Goal: Transaction & Acquisition: Purchase product/service

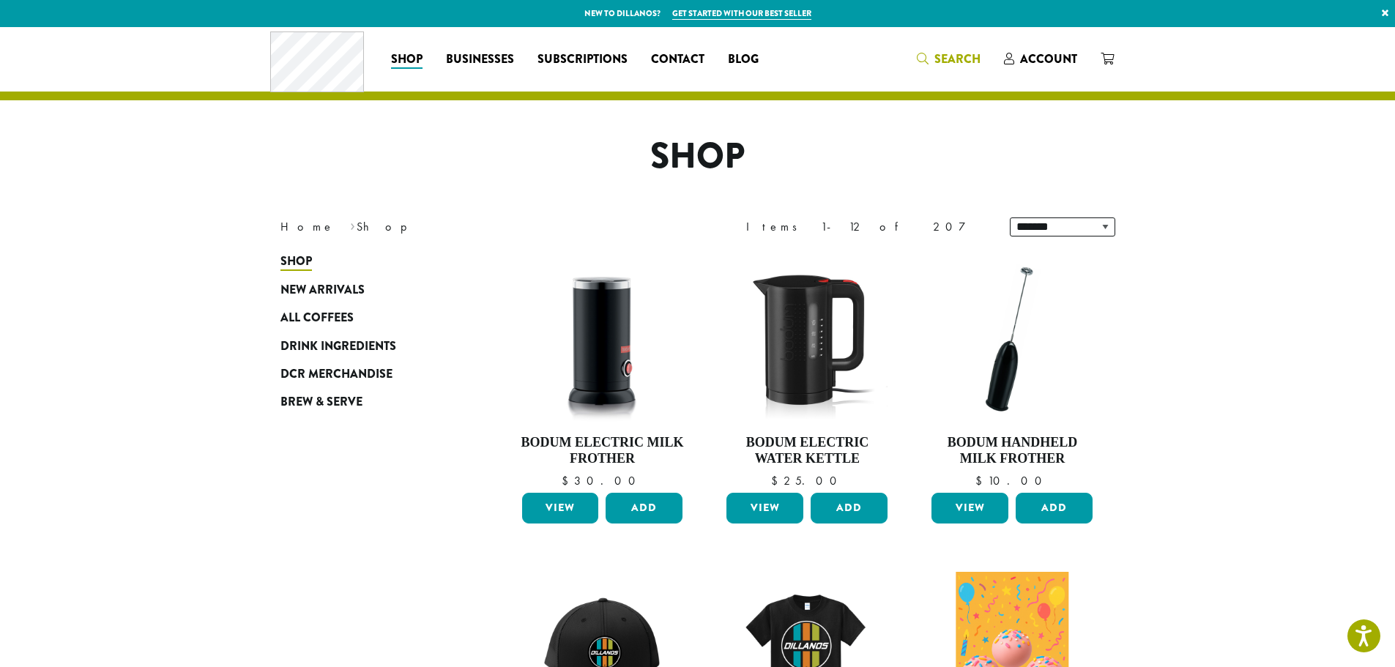
click at [934, 59] on span "Search" at bounding box center [949, 60] width 64 height 18
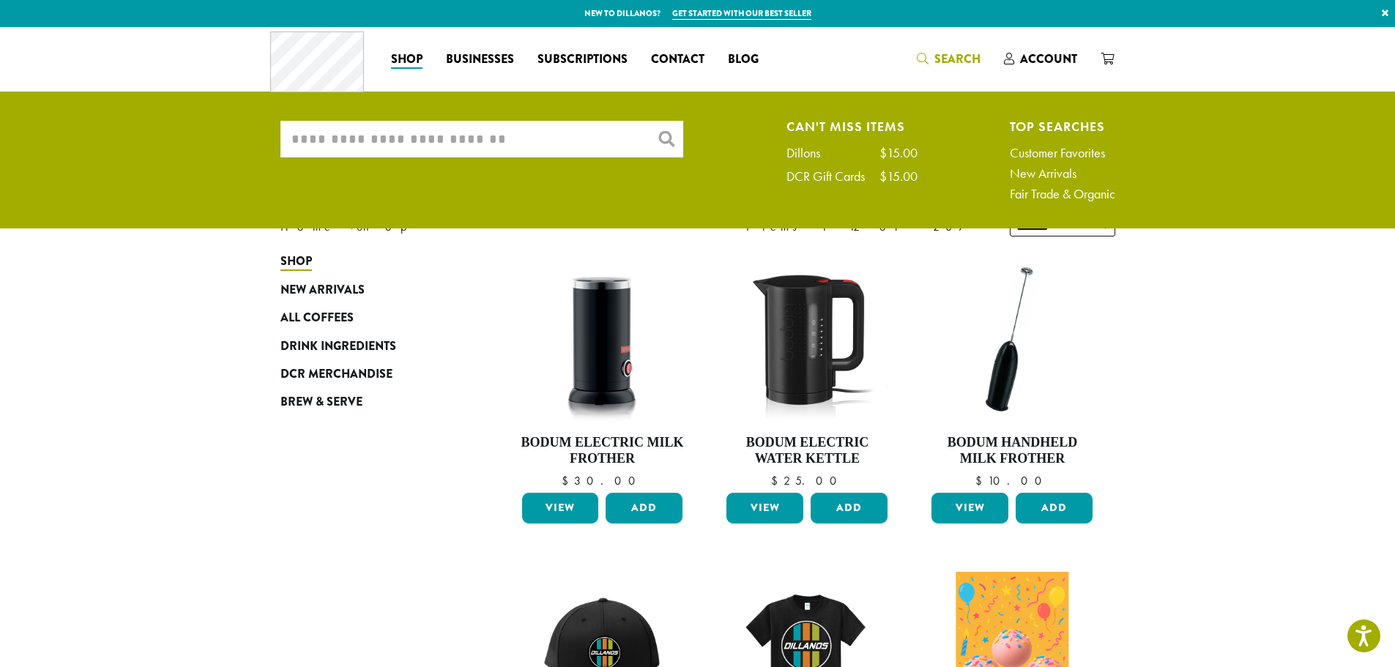
click at [340, 146] on input "What are you searching for?" at bounding box center [481, 139] width 403 height 37
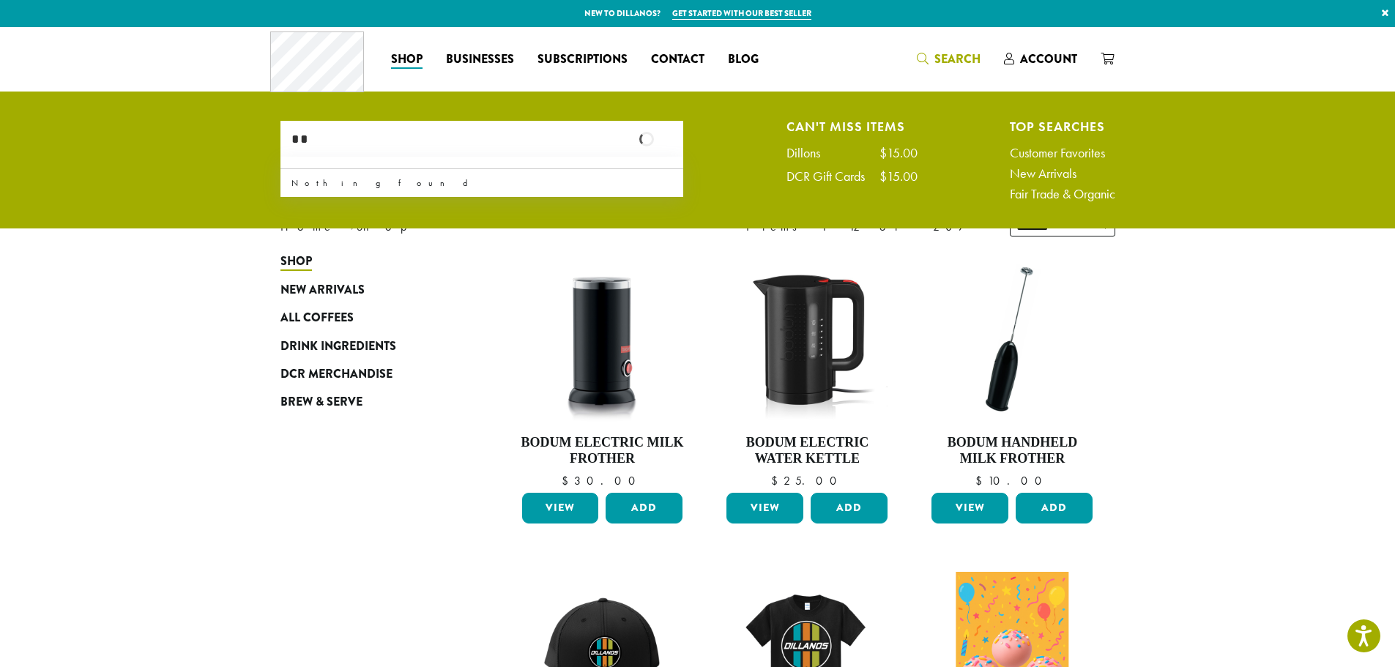
type input "*"
click at [168, 145] on ul "What are you searching for? × Can't Miss Items Dillons $15.00 DCR Gift Cards $1…" at bounding box center [697, 164] width 1395 height 128
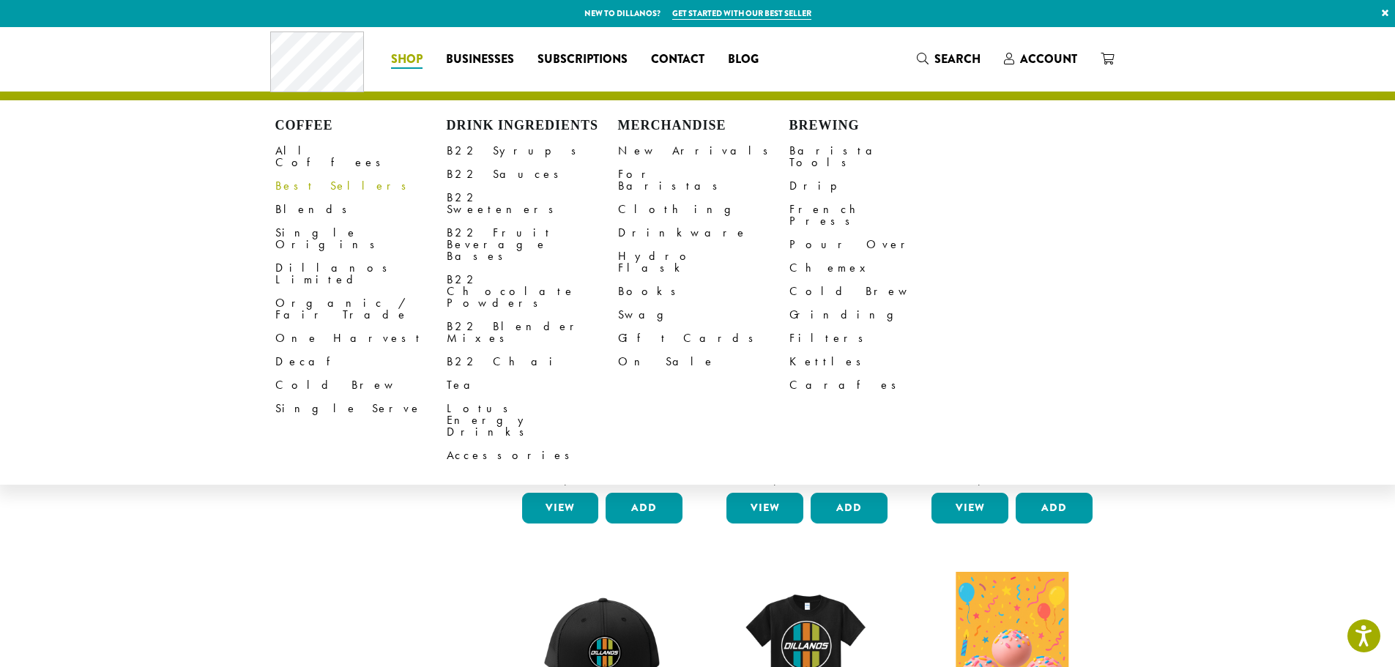
click at [303, 174] on link "Best Sellers" at bounding box center [360, 185] width 171 height 23
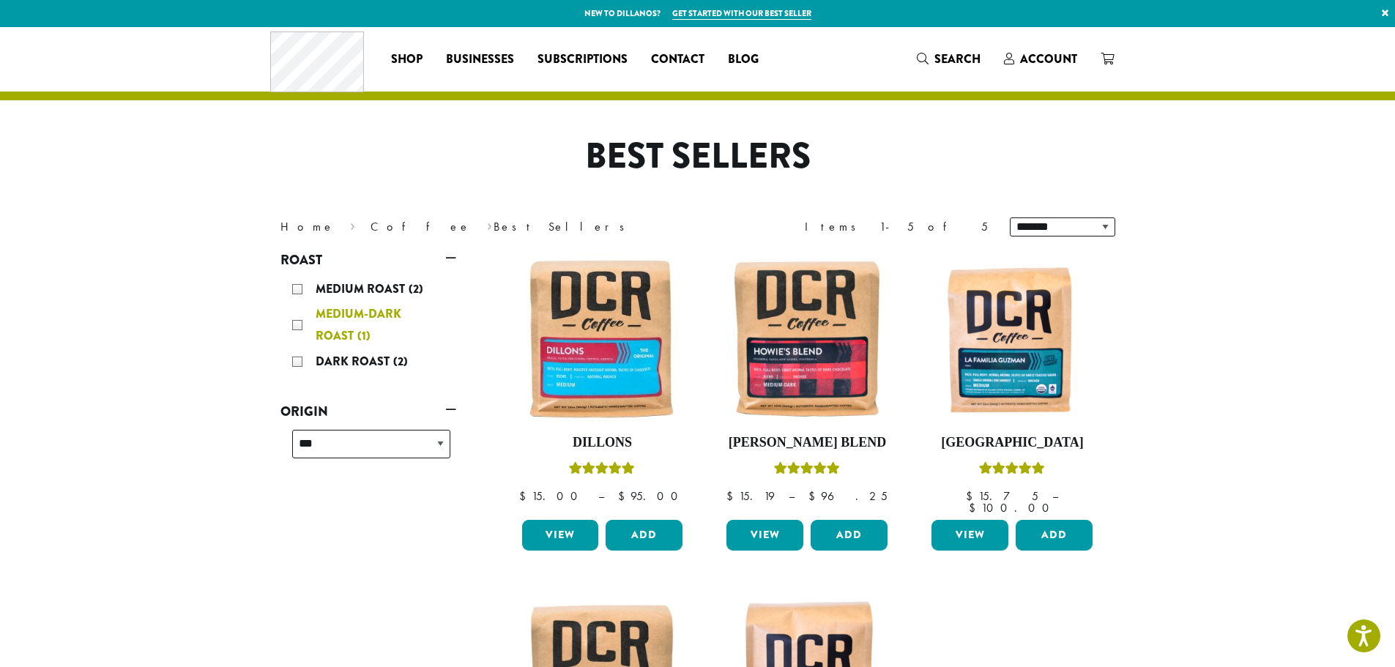
click at [294, 330] on div "Medium-Dark Roast (1)" at bounding box center [371, 325] width 158 height 44
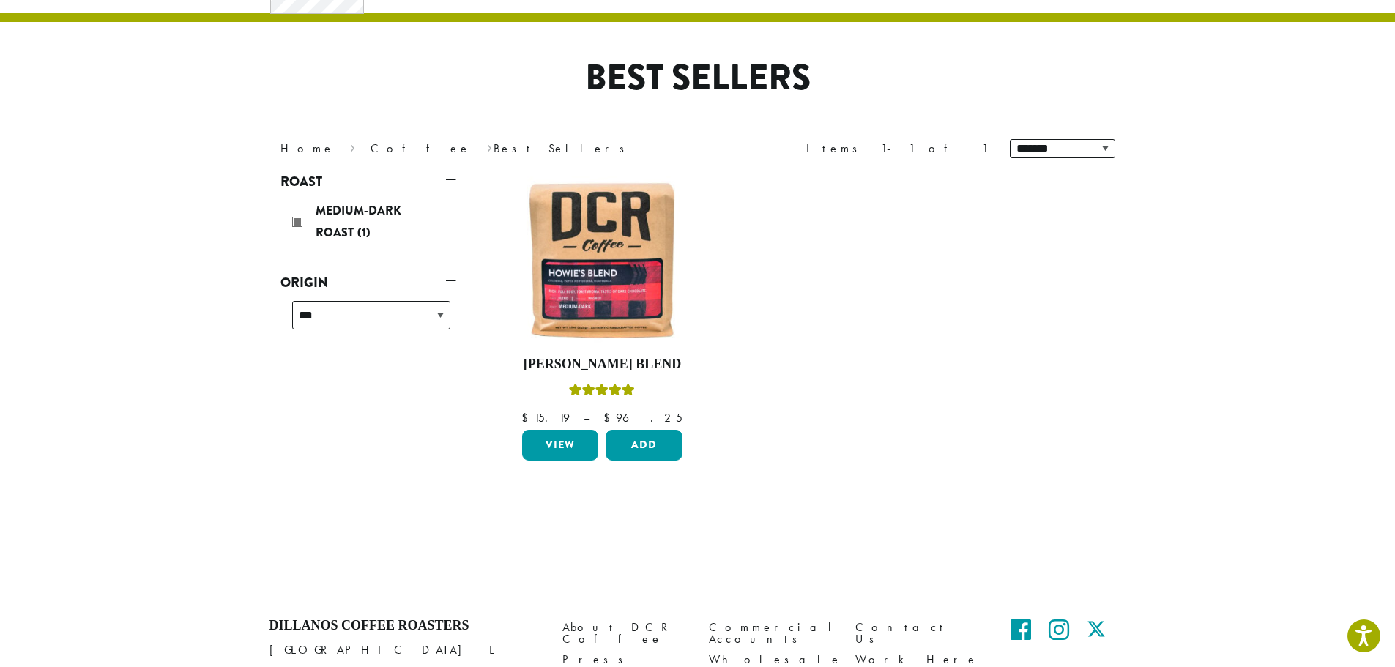
scroll to position [90, 0]
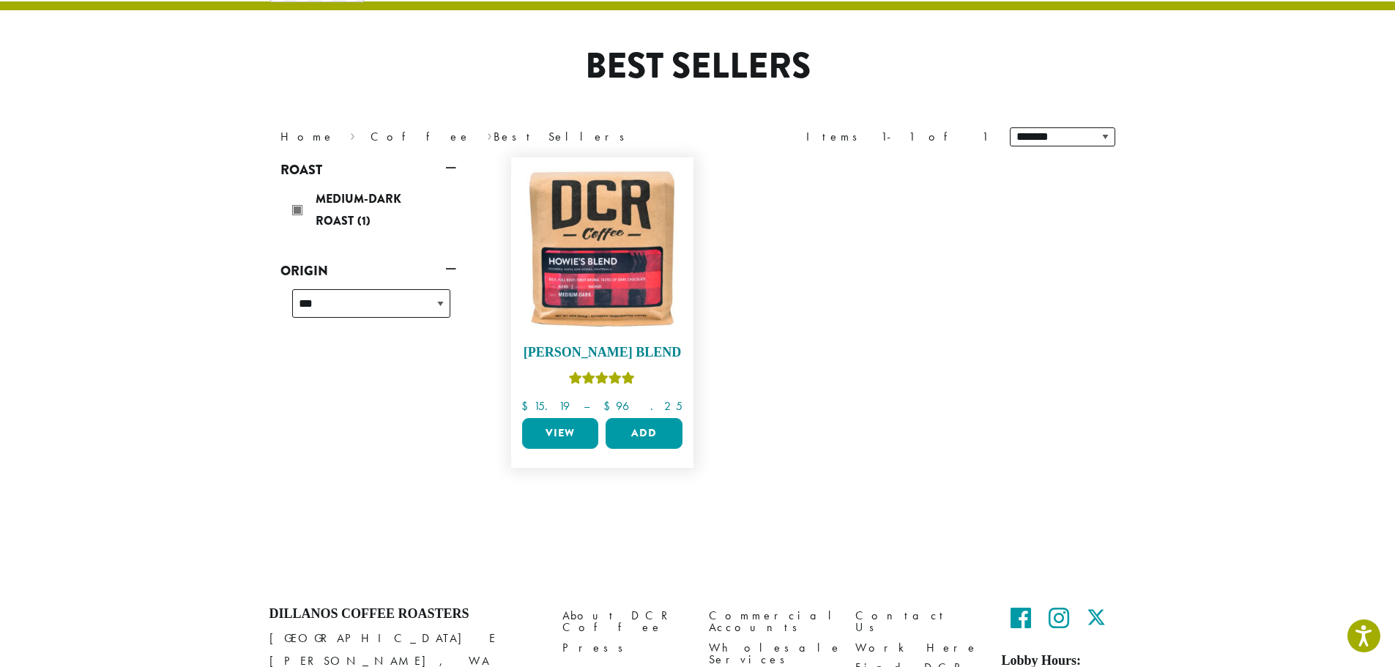
click at [614, 234] on img at bounding box center [602, 249] width 168 height 168
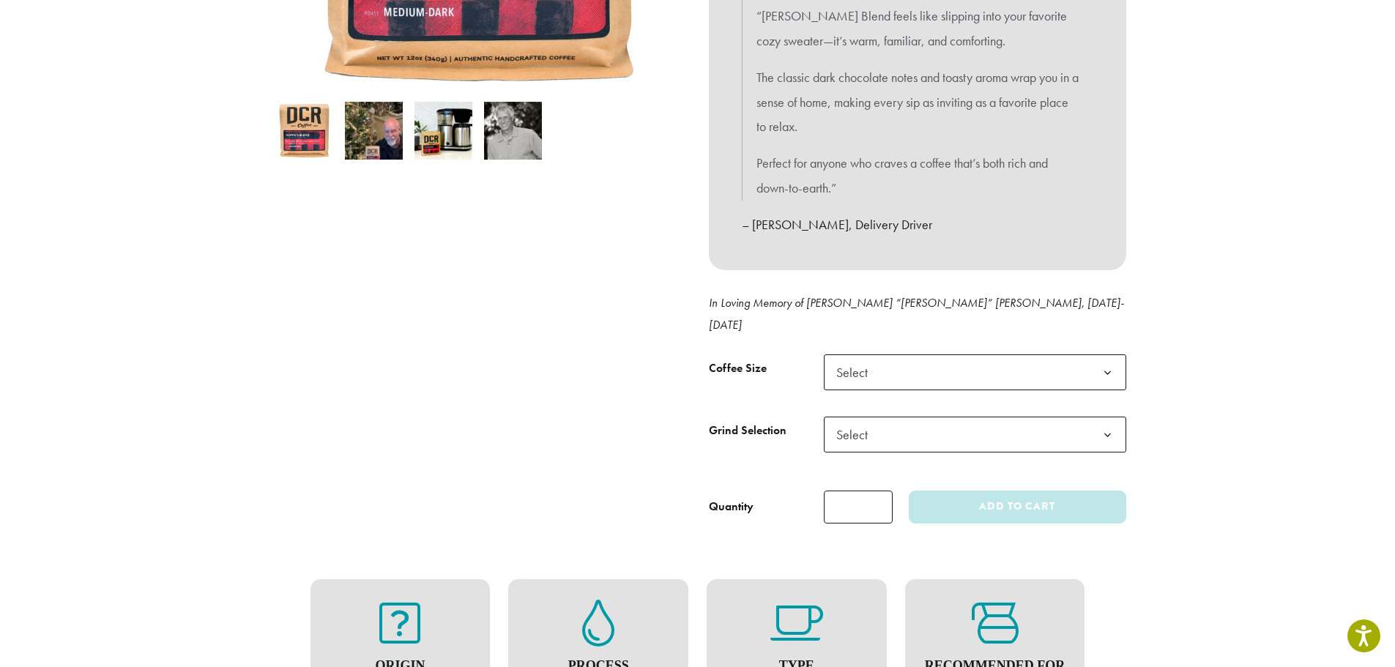
scroll to position [439, 0]
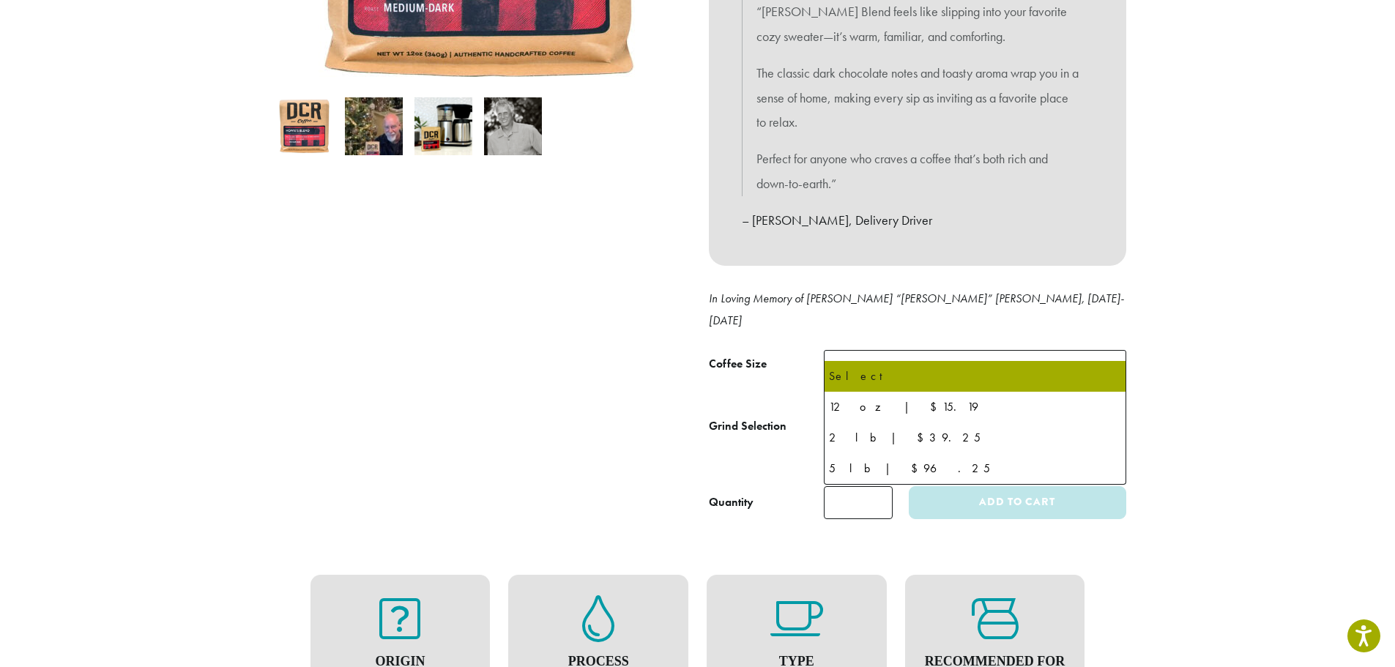
click at [877, 354] on span "Select" at bounding box center [856, 368] width 52 height 29
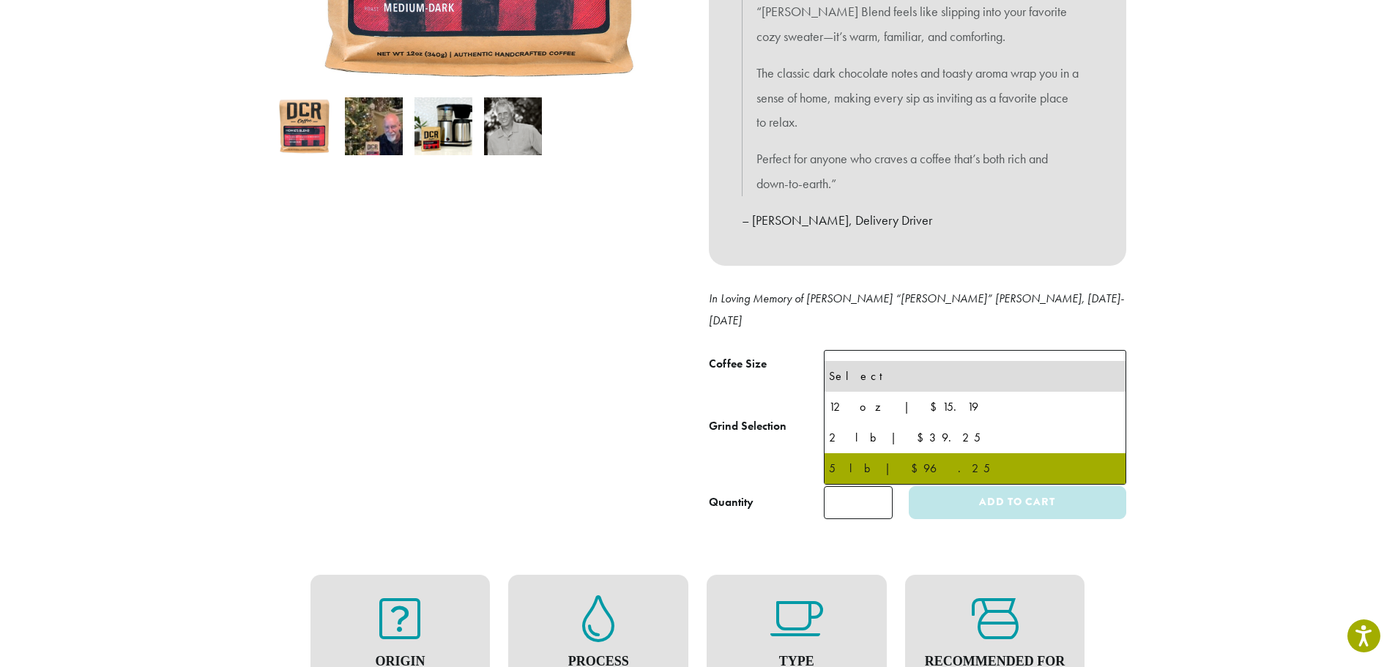
select select "**********"
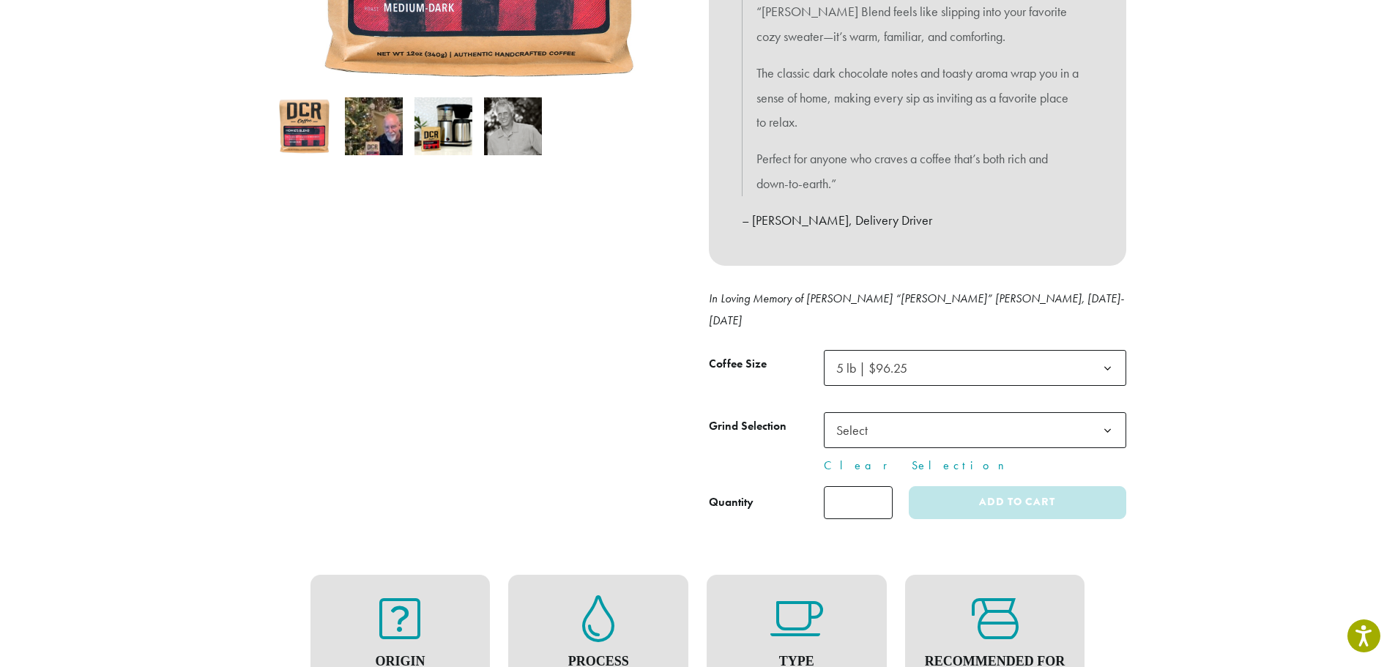
click at [869, 416] on span "Select" at bounding box center [856, 430] width 52 height 29
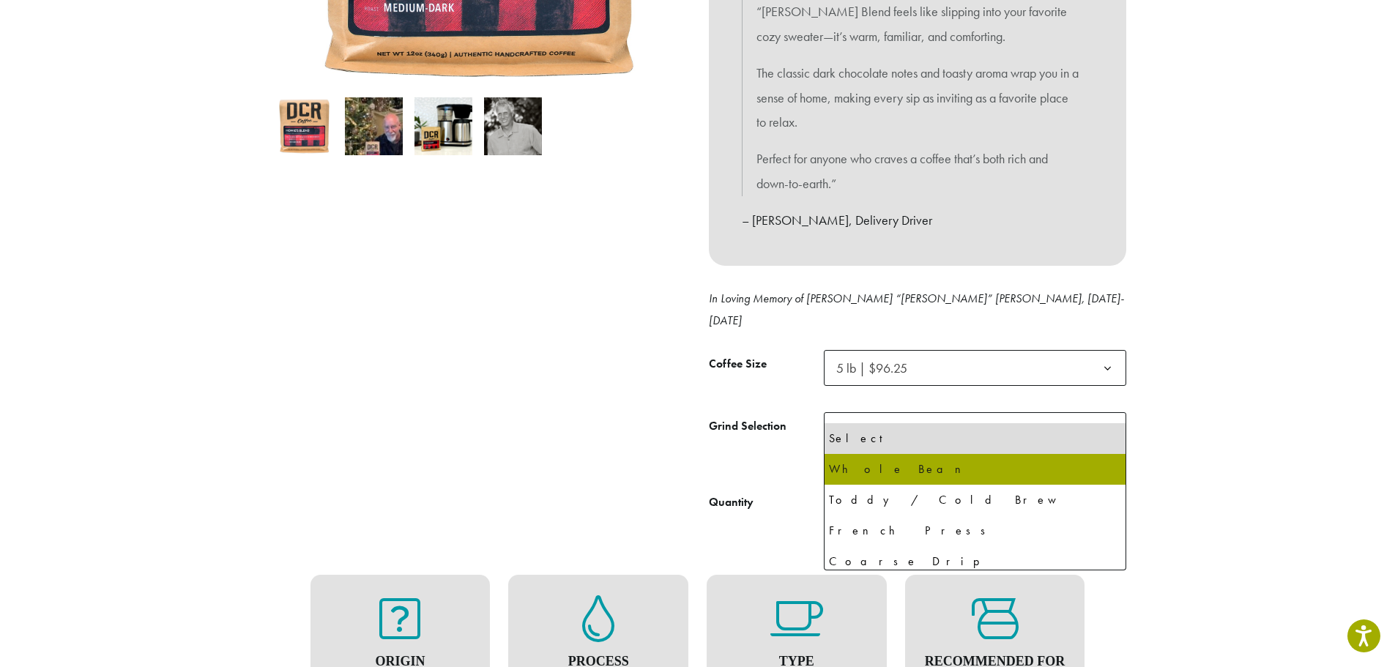
select select "**********"
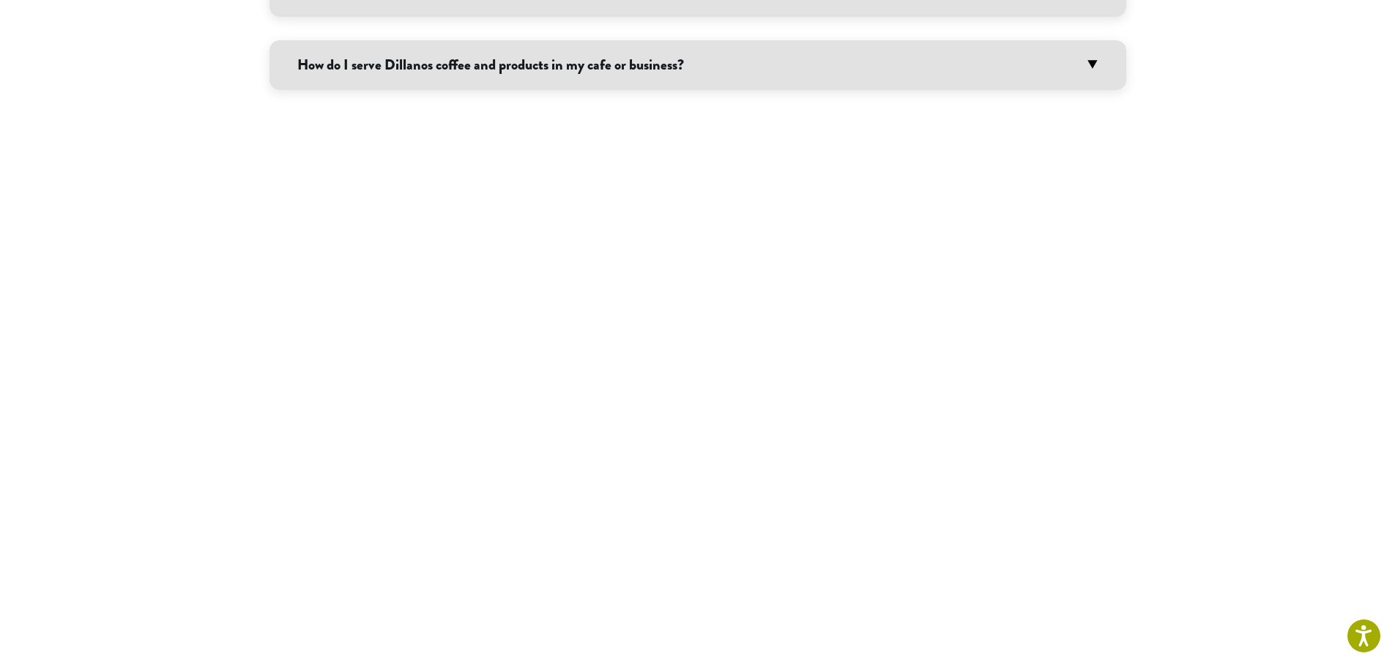
scroll to position [1172, 0]
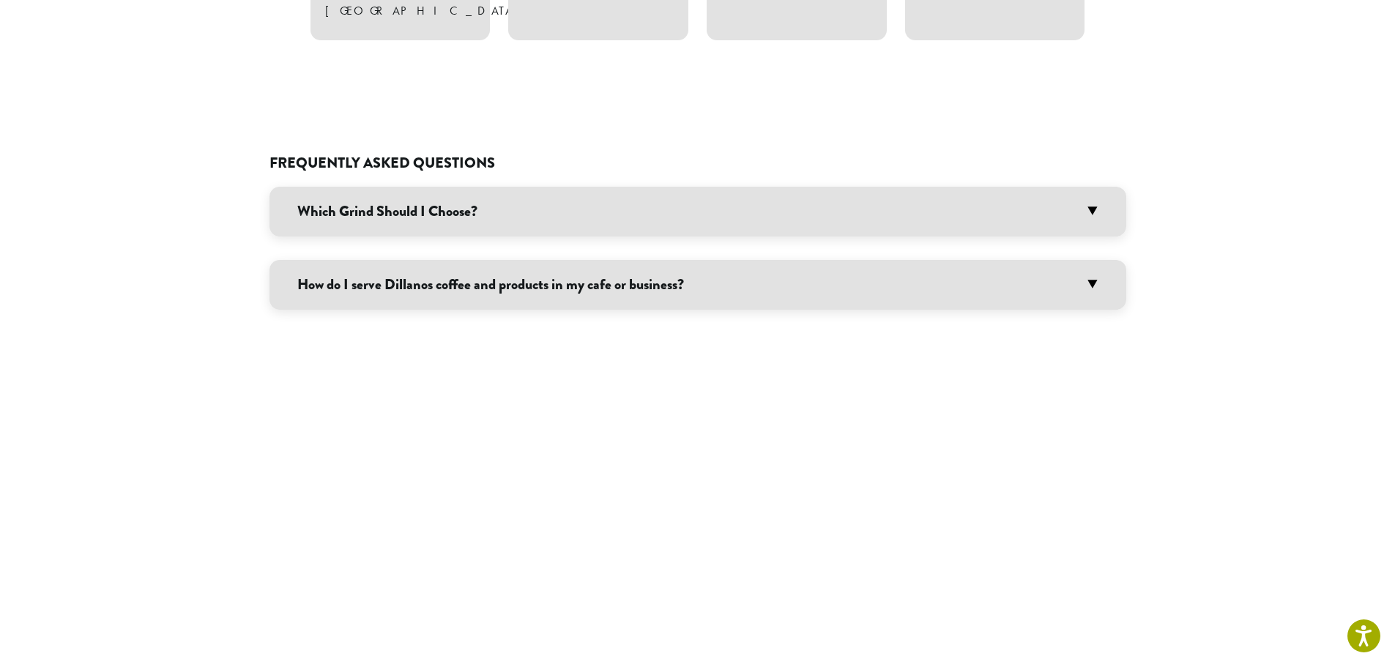
click at [789, 267] on h3 "How do I serve Dillanos coffee and products in my cafe or business?" at bounding box center [697, 285] width 857 height 50
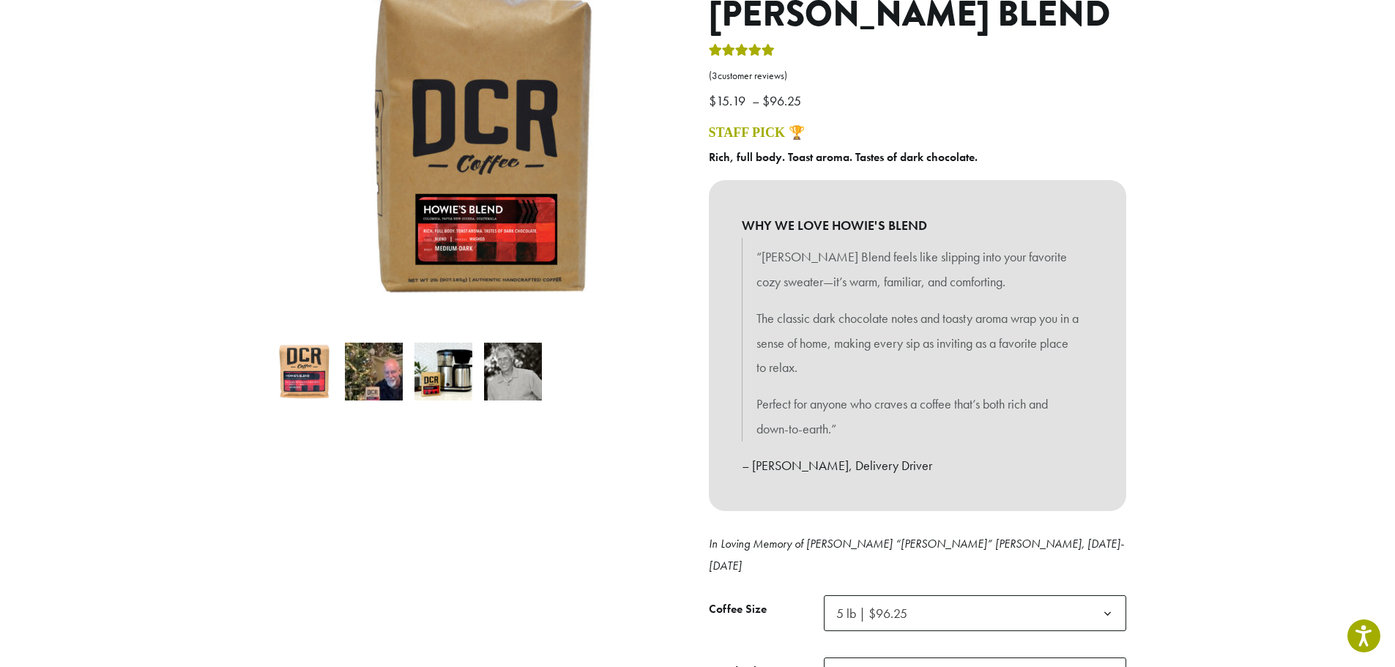
scroll to position [0, 0]
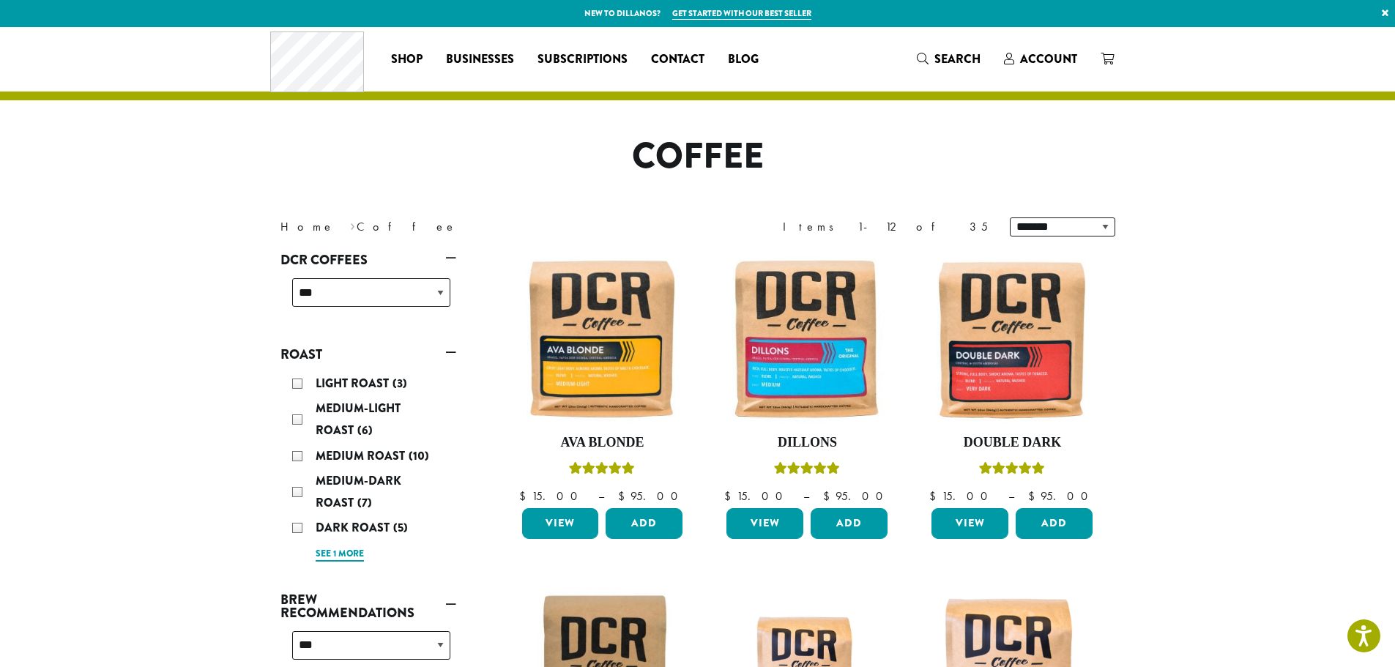
click at [345, 554] on link "See 1 more" at bounding box center [340, 554] width 48 height 15
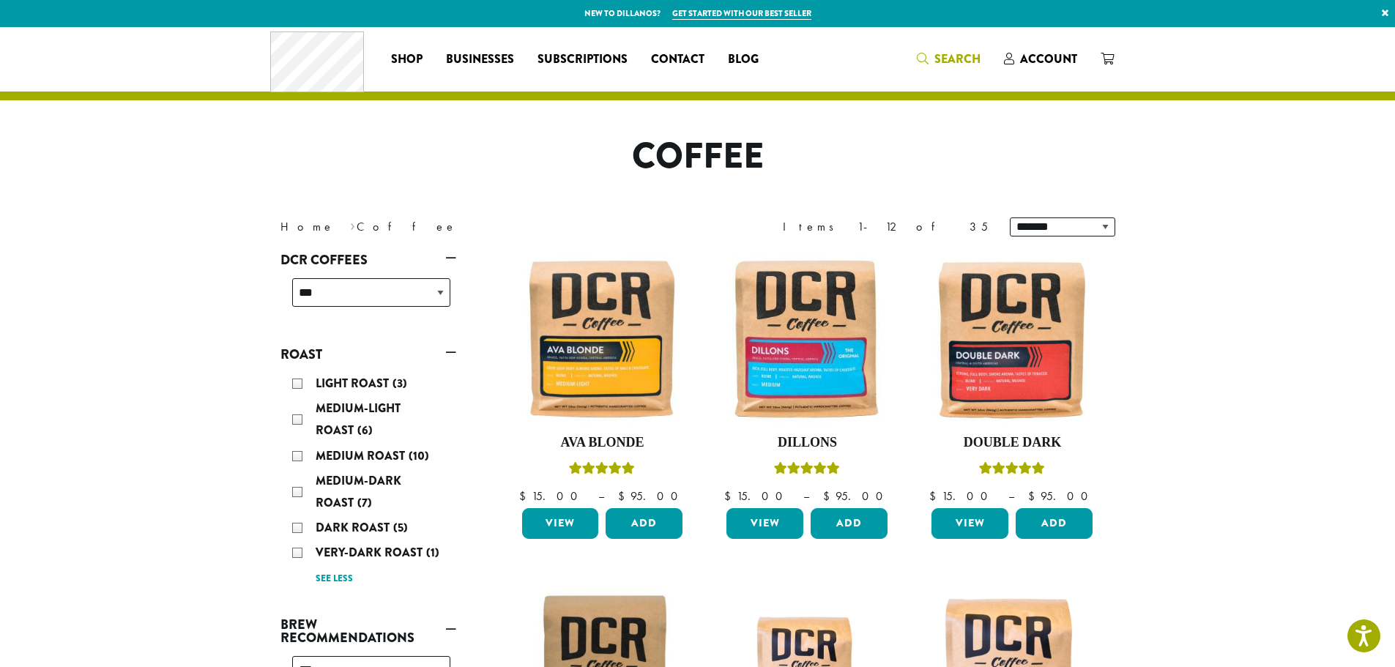
click at [950, 59] on span "Search" at bounding box center [957, 59] width 46 height 17
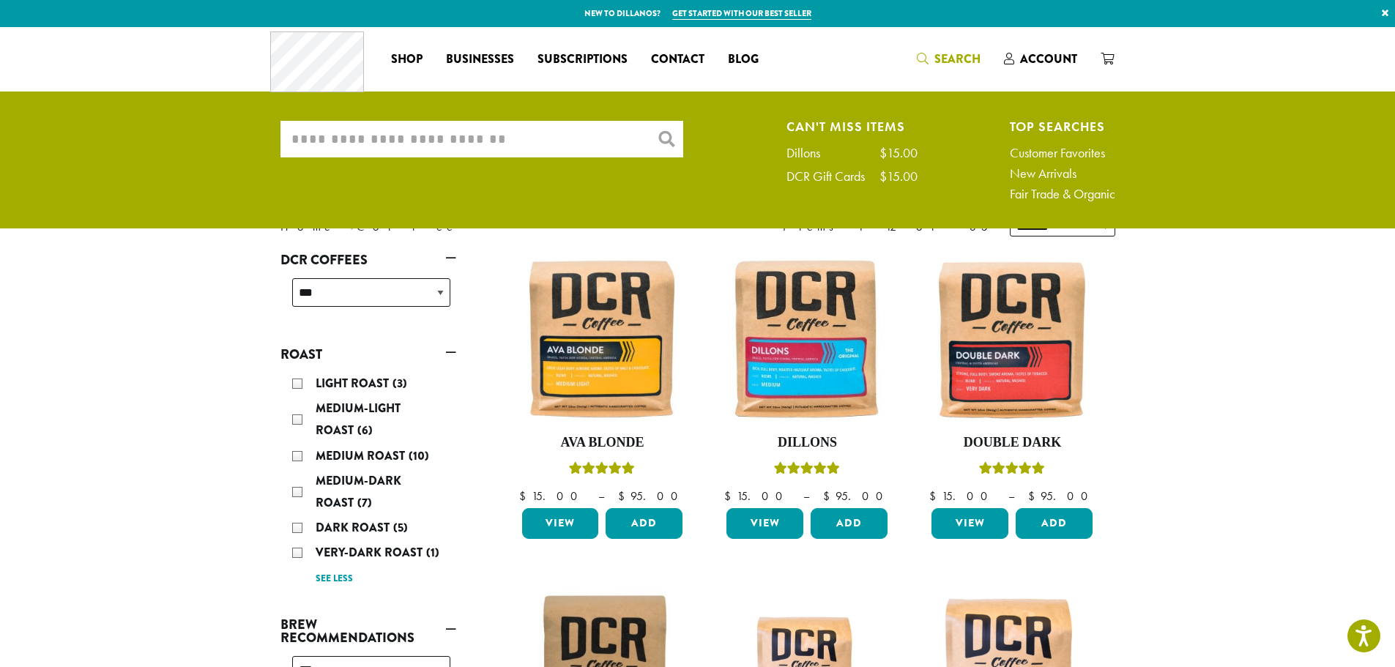
click at [341, 138] on input "What are you searching for?" at bounding box center [481, 139] width 403 height 37
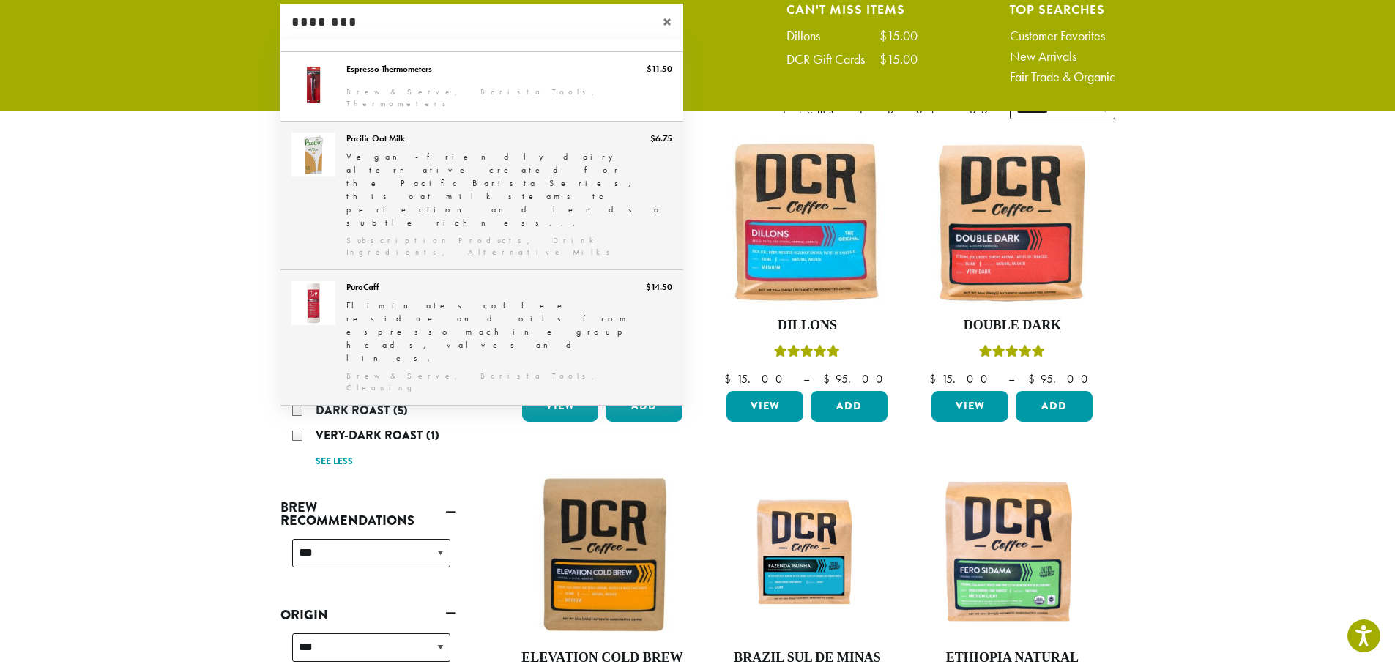
scroll to position [146, 0]
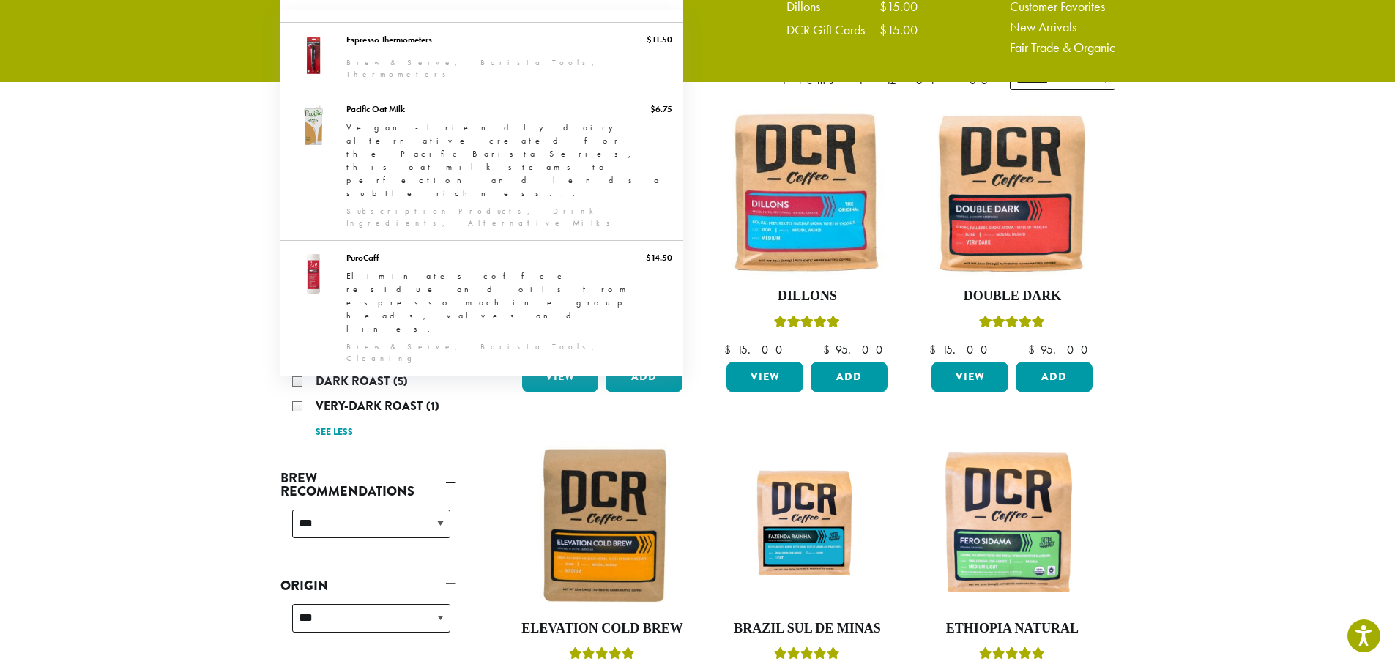
type input "********"
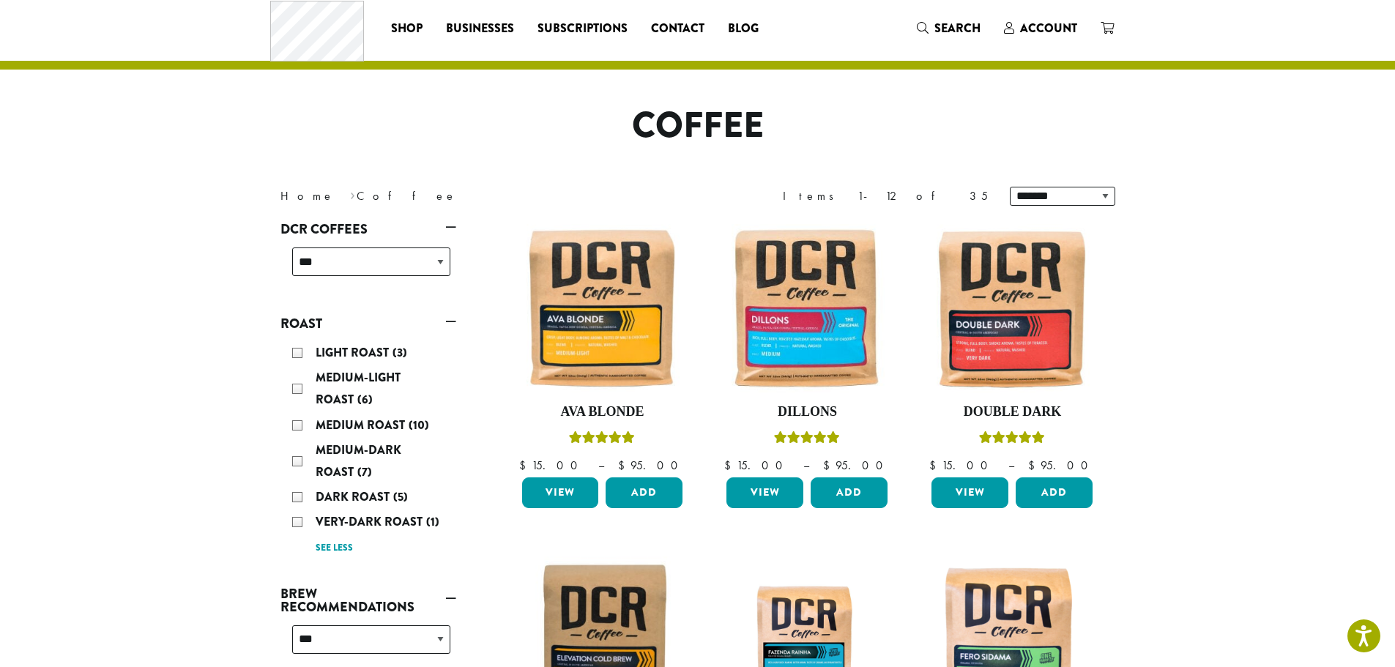
scroll to position [0, 0]
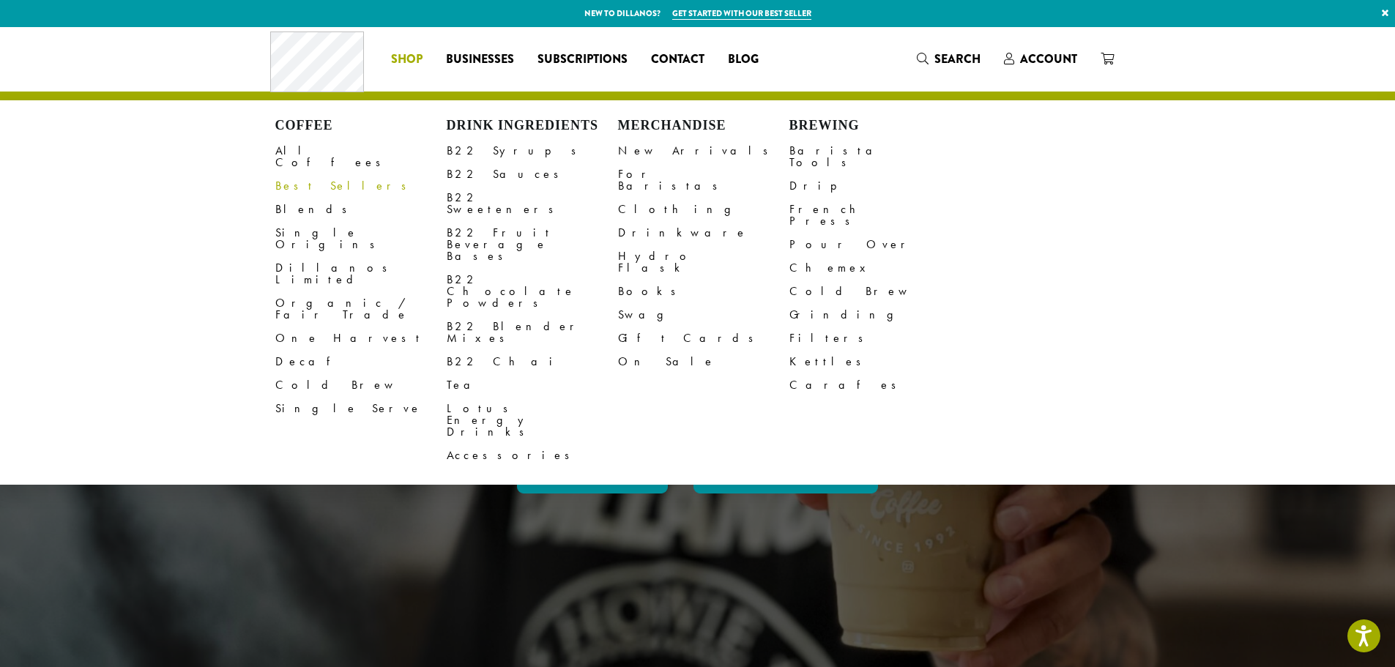
click at [307, 176] on link "Best Sellers" at bounding box center [360, 185] width 171 height 23
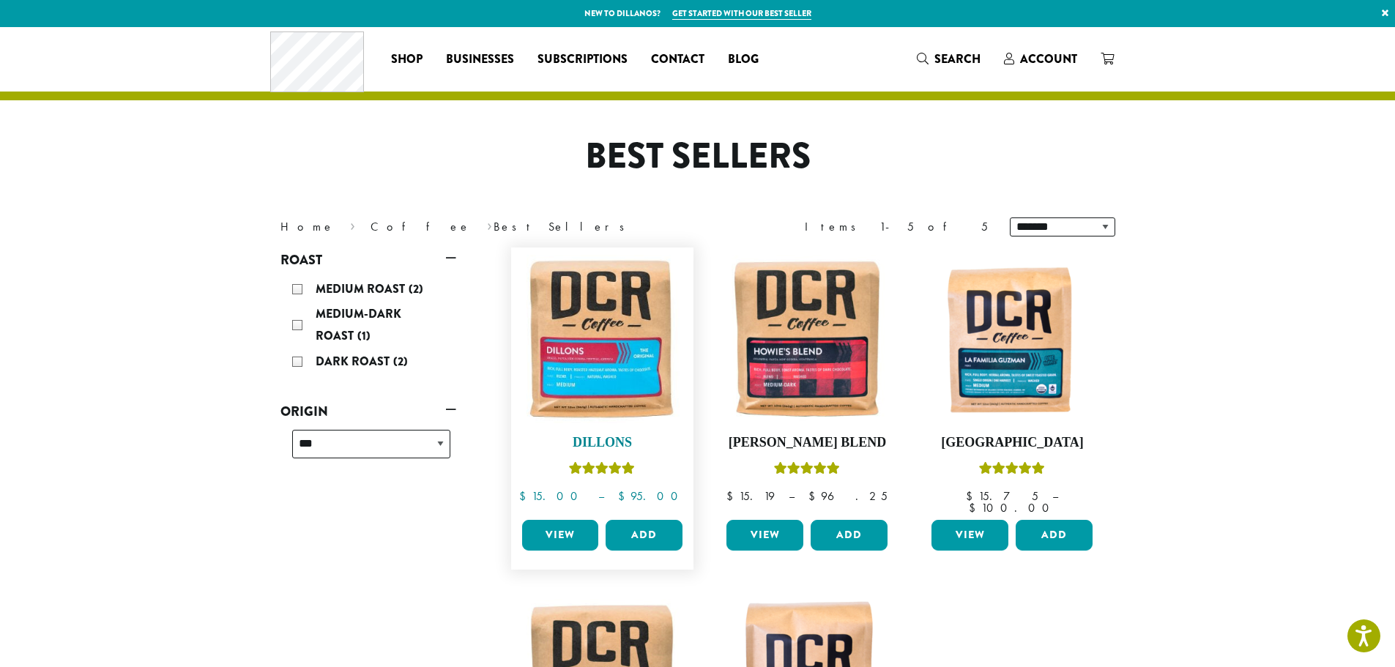
click at [601, 357] on img at bounding box center [602, 339] width 168 height 168
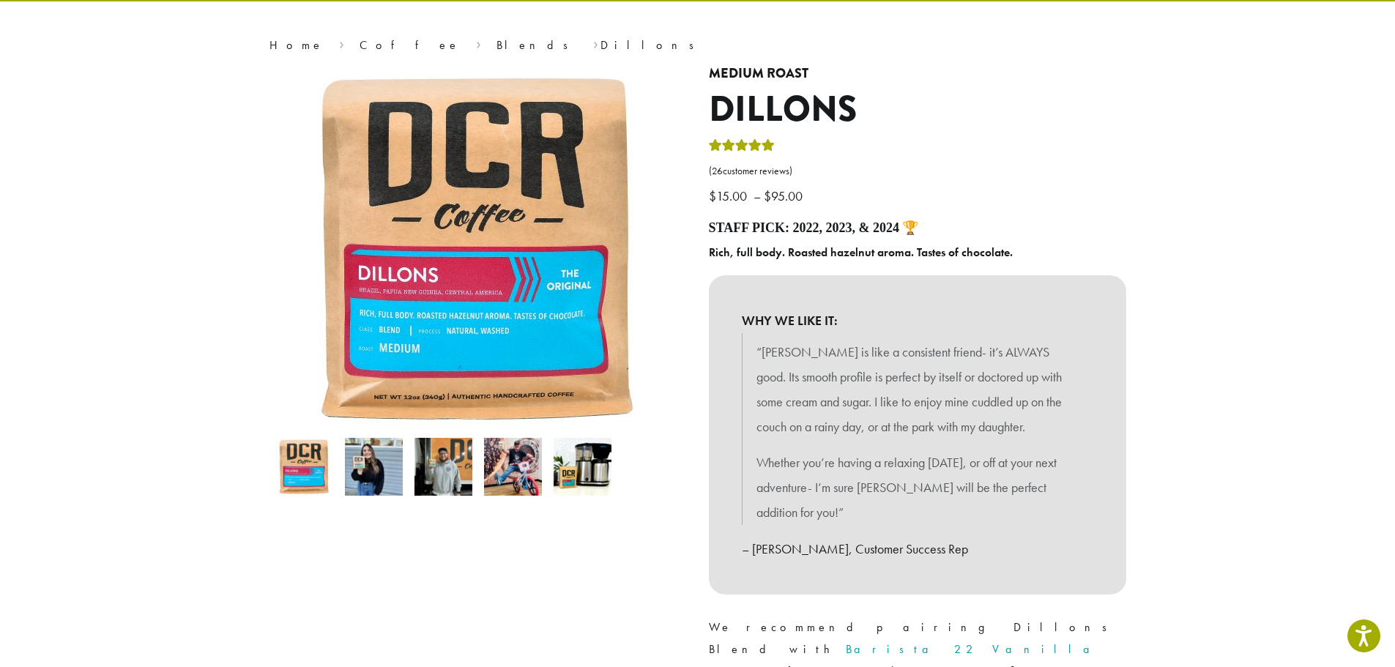
scroll to position [293, 0]
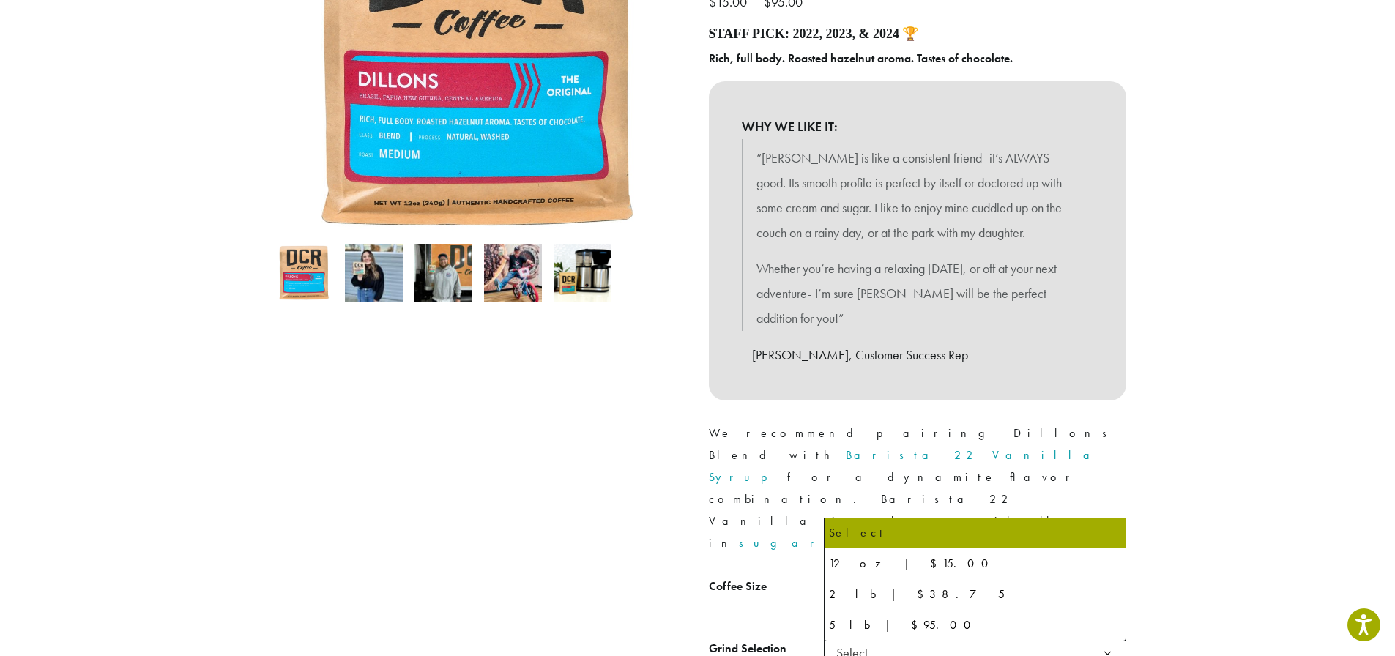
click at [871, 576] on span "Select" at bounding box center [856, 590] width 52 height 29
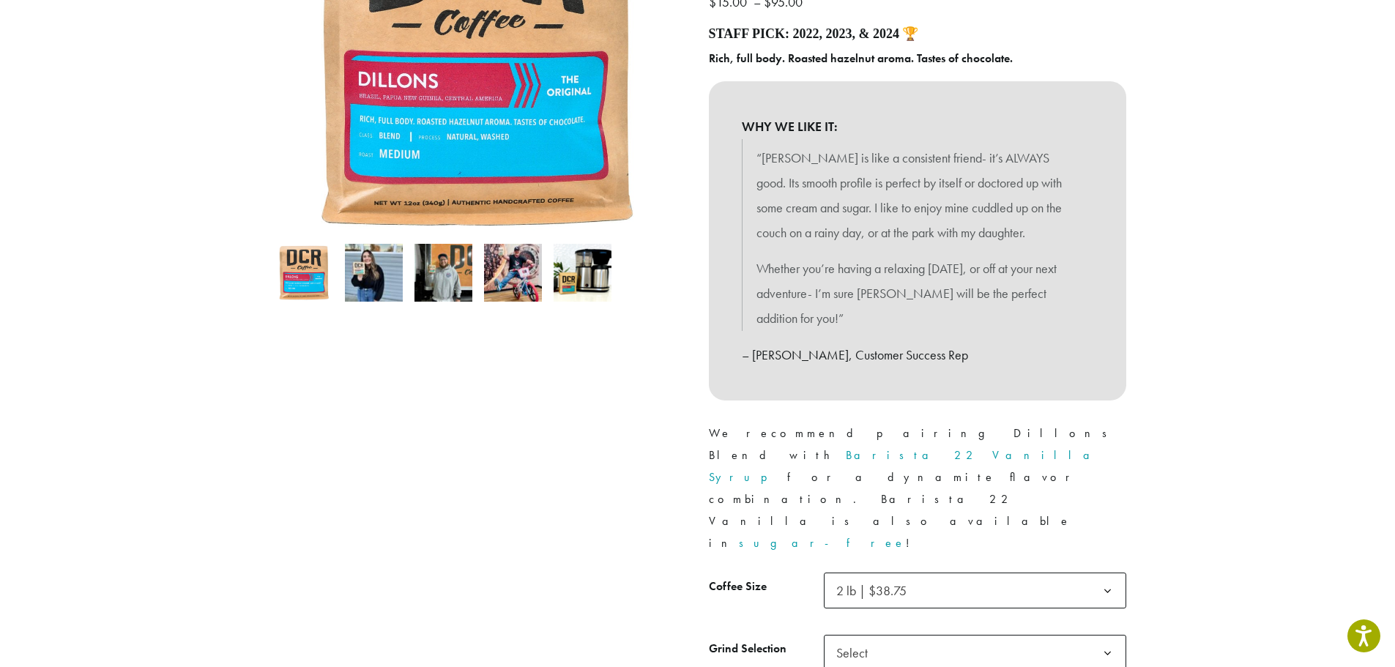
click at [892, 635] on span "Select" at bounding box center [975, 653] width 302 height 36
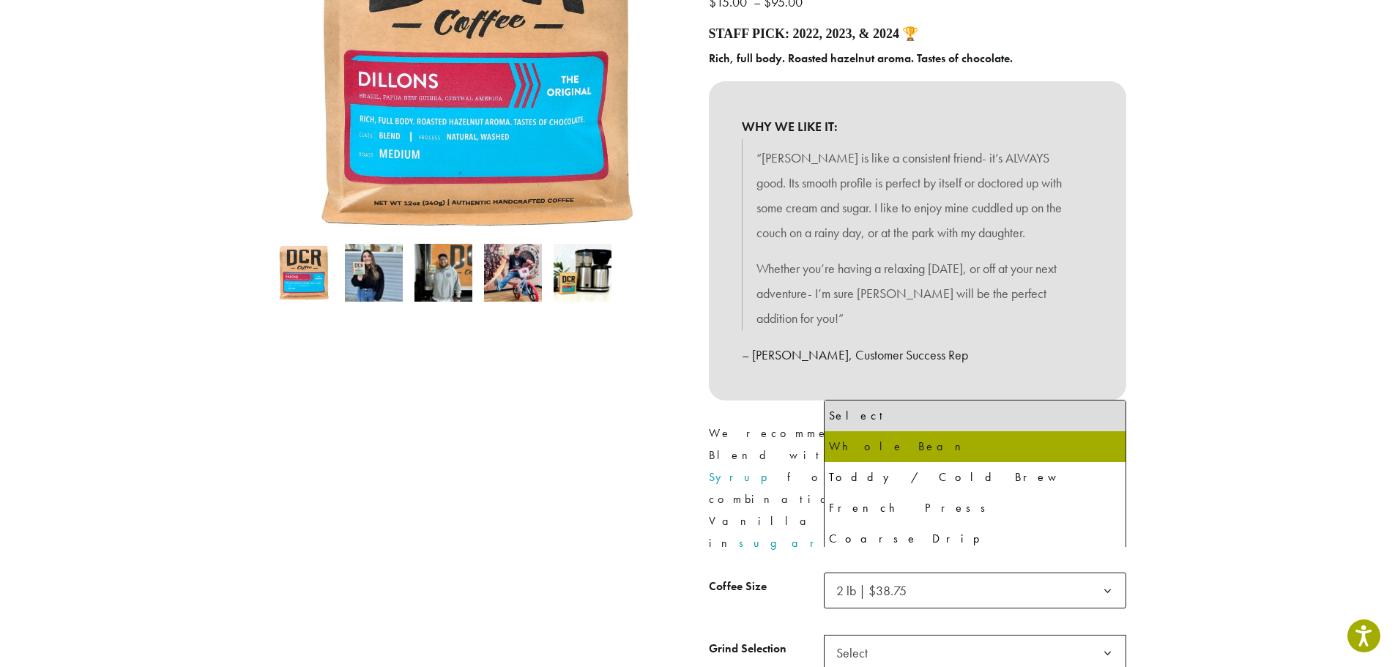
select select "**********"
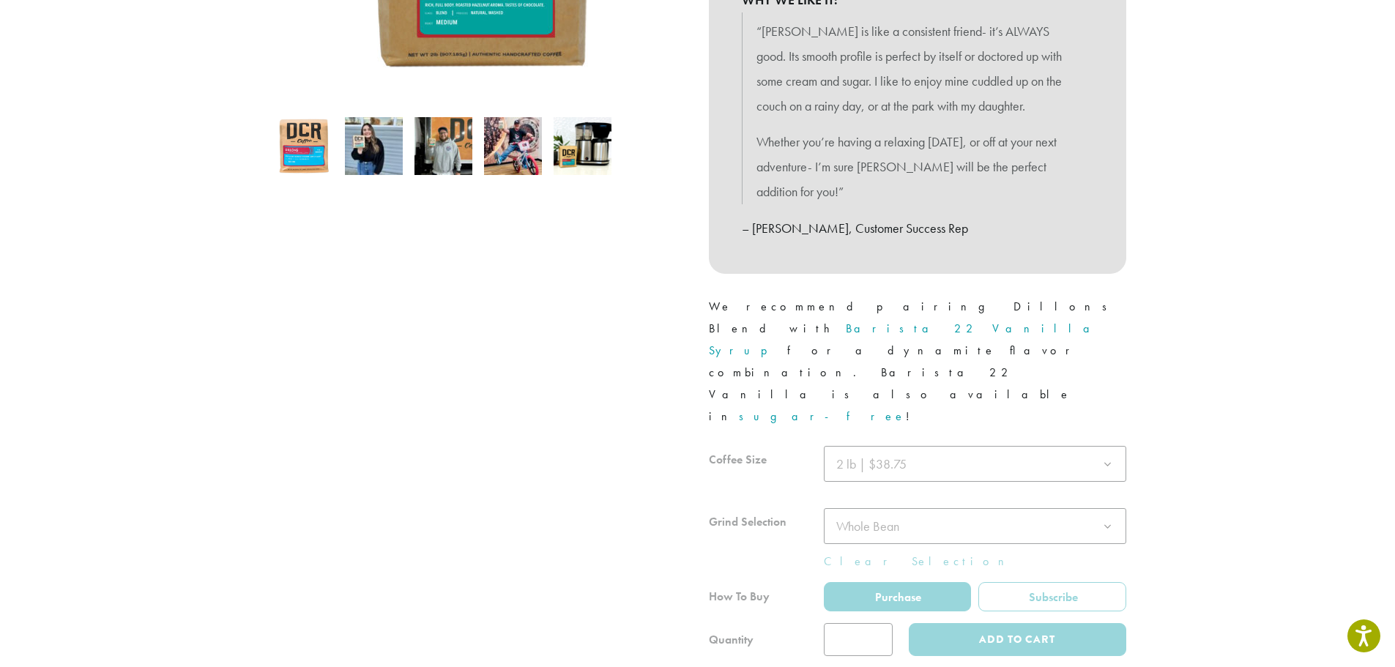
scroll to position [513, 0]
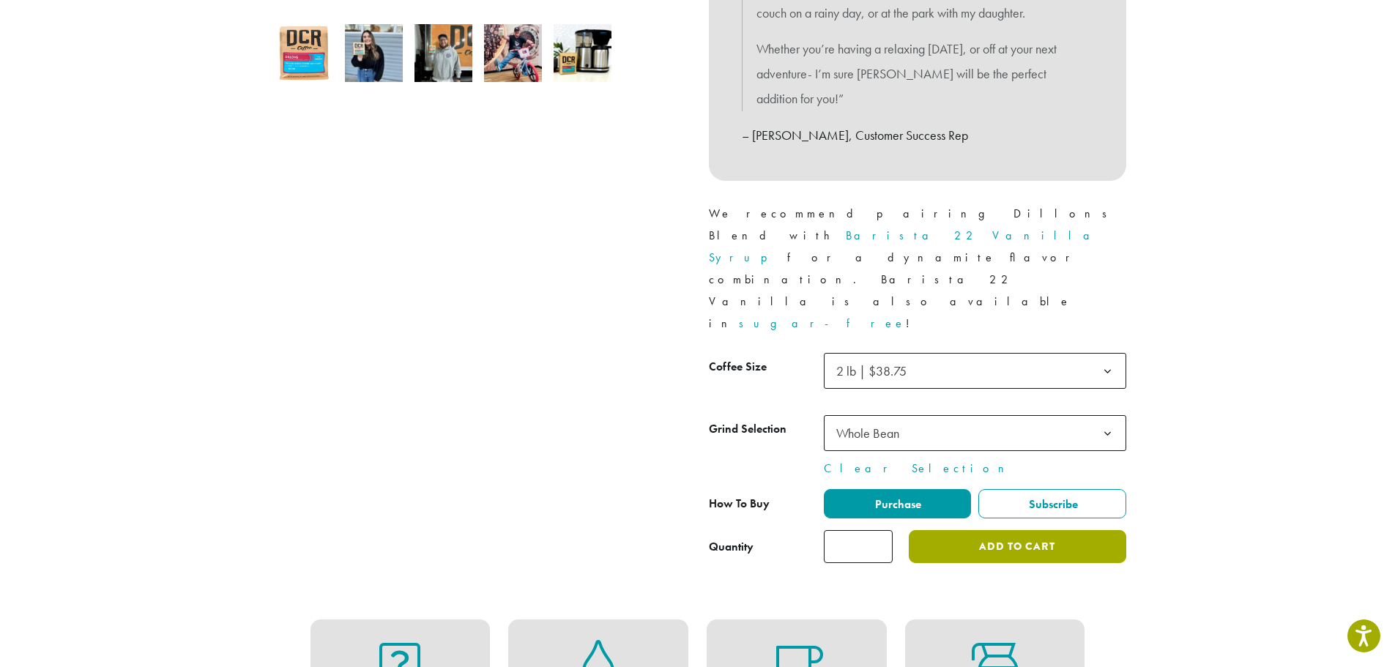
click at [1022, 530] on button "Add to cart" at bounding box center [1017, 546] width 217 height 33
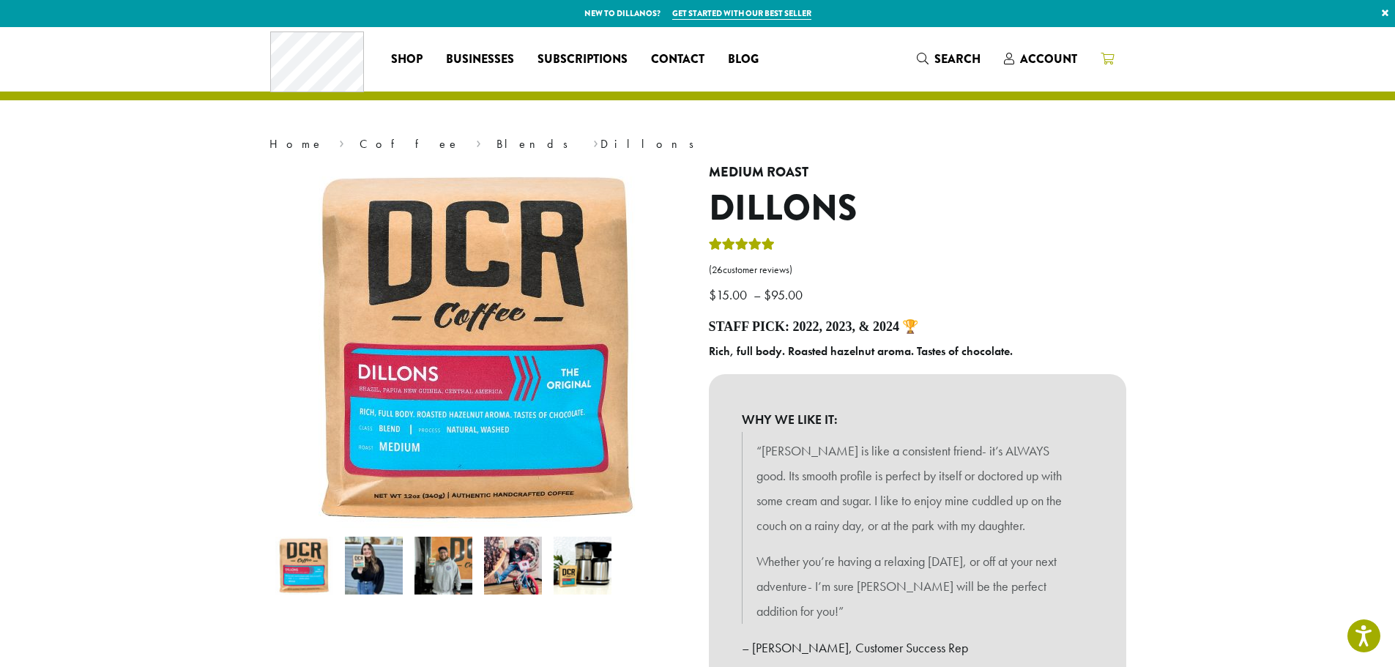
click at [1104, 59] on icon at bounding box center [1107, 59] width 13 height 12
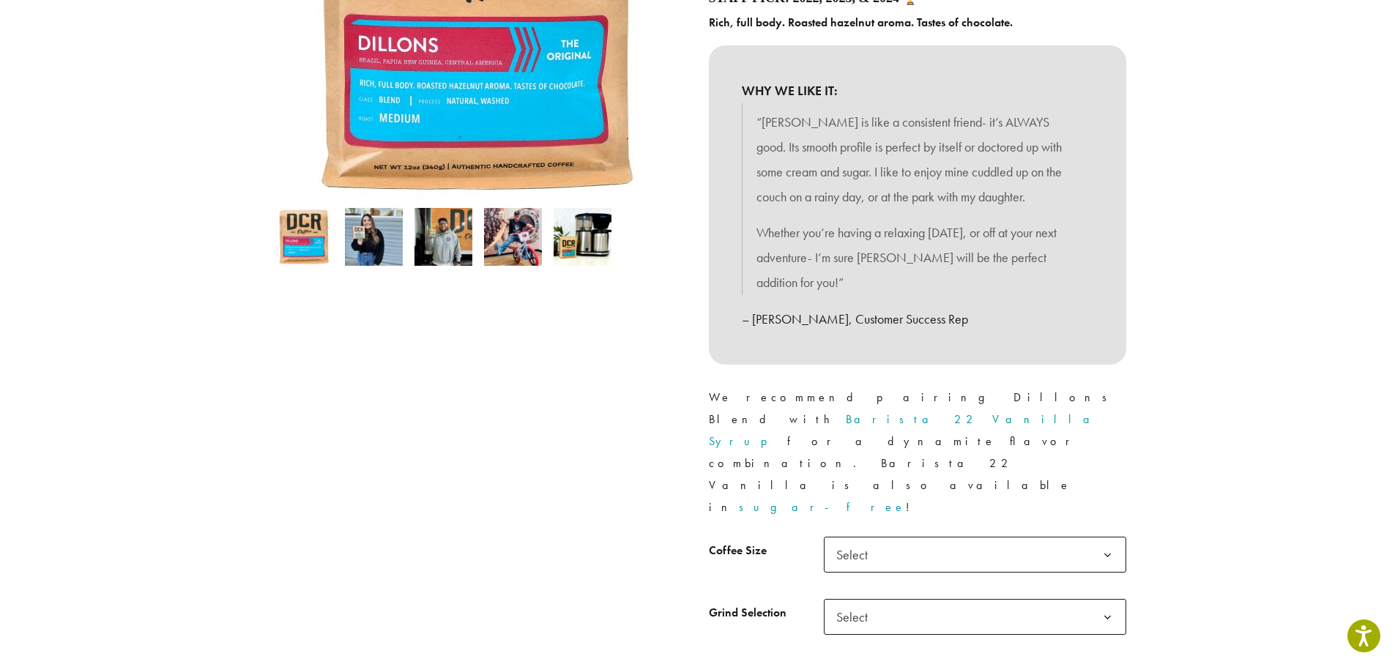
scroll to position [366, 0]
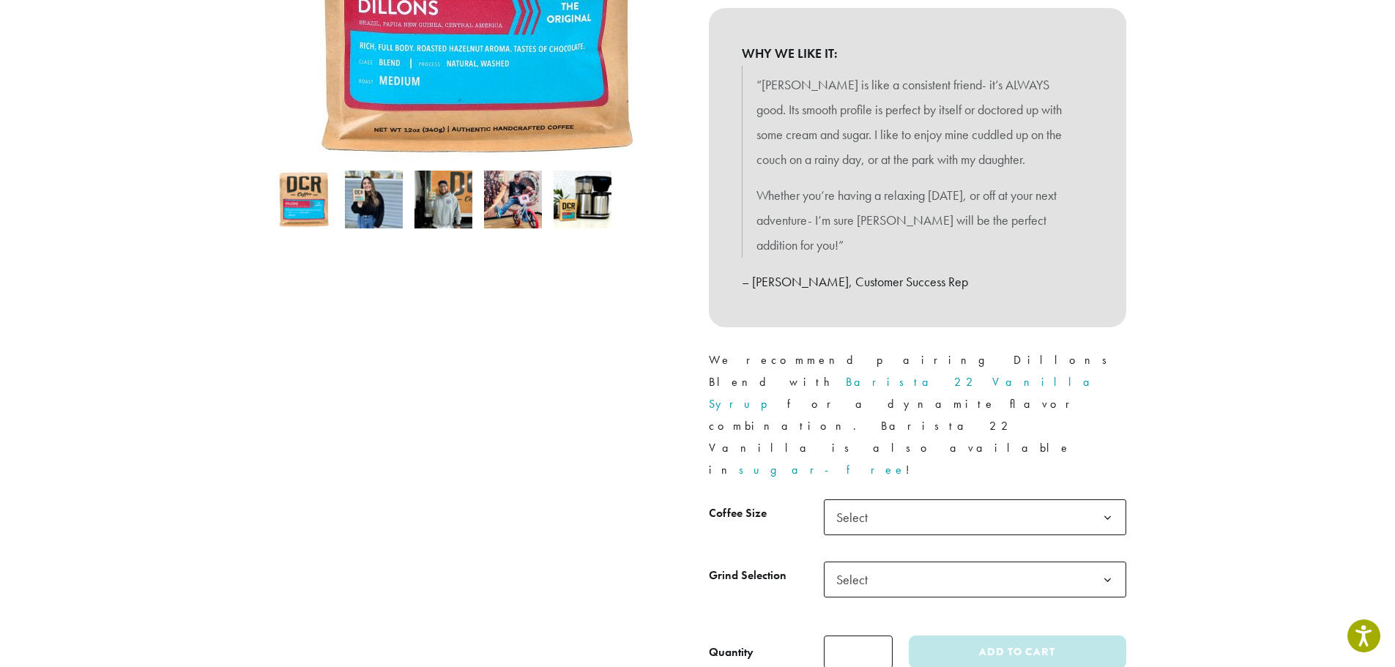
click at [874, 503] on span "Select" at bounding box center [856, 517] width 52 height 29
click at [873, 565] on span "Select" at bounding box center [856, 579] width 52 height 29
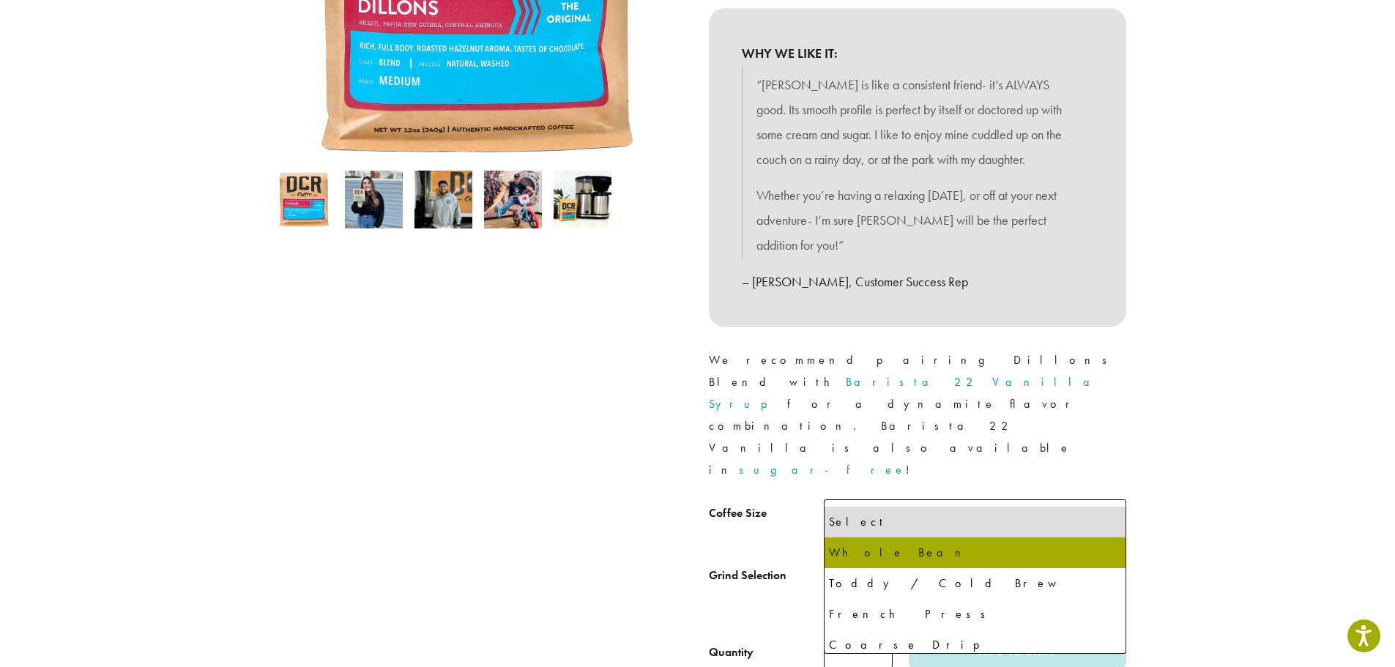
select select "**********"
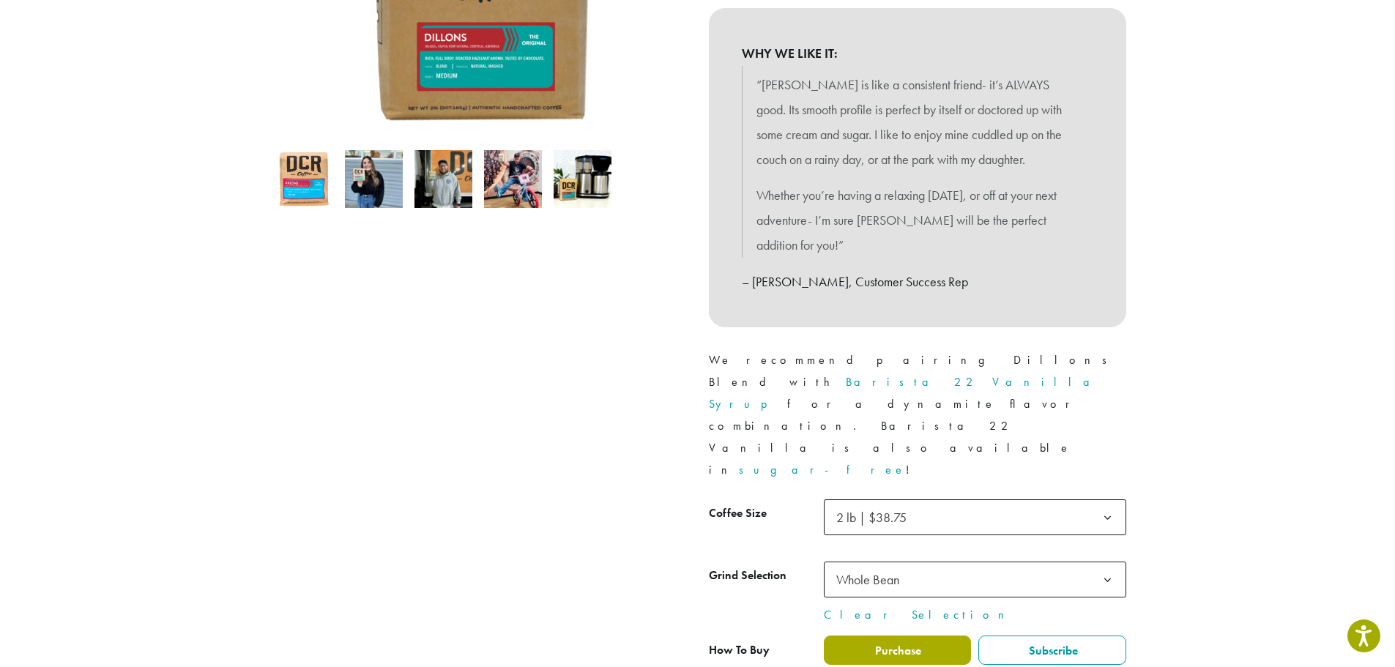
click at [904, 643] on span "Purchase" at bounding box center [897, 650] width 48 height 15
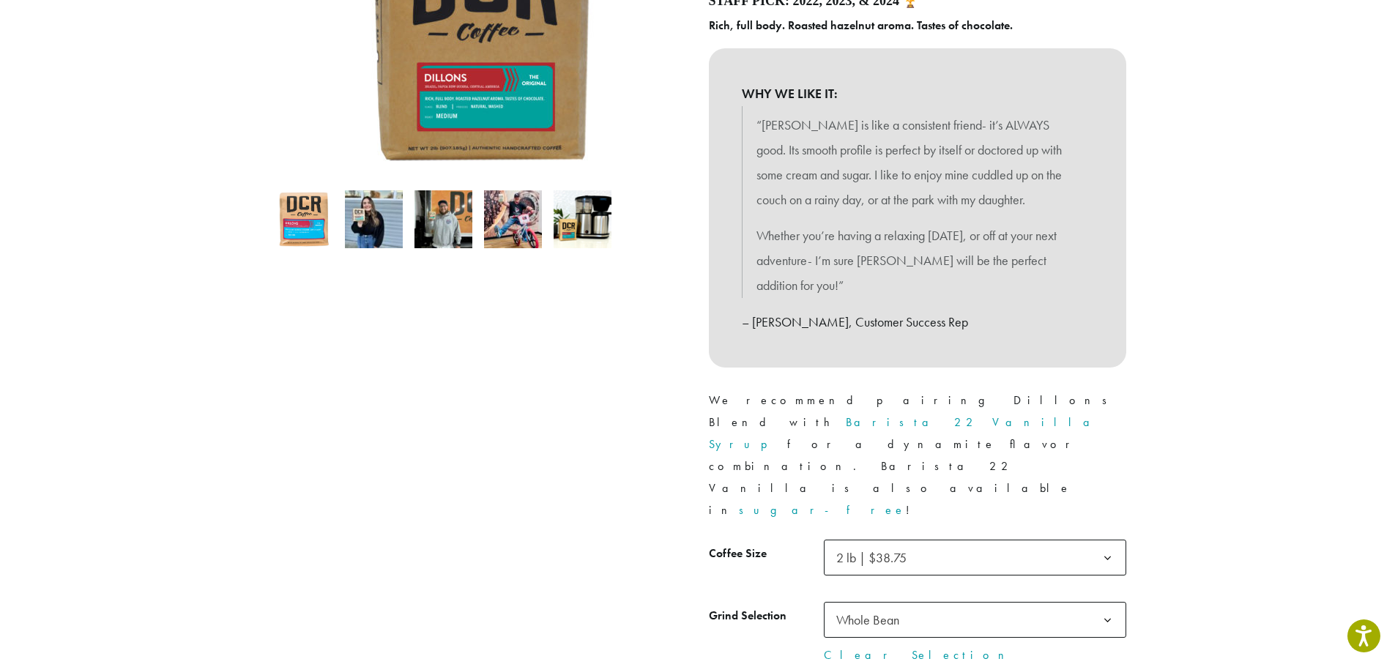
scroll to position [439, 0]
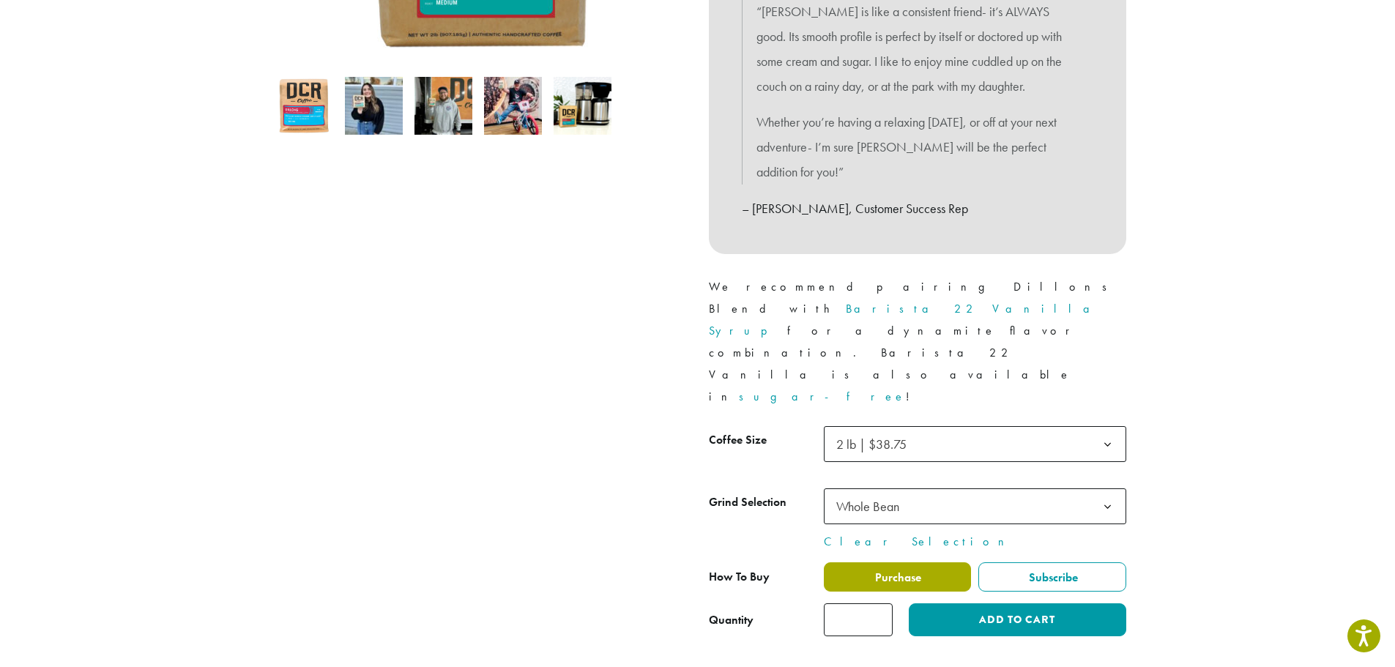
click at [909, 570] on span "Purchase" at bounding box center [897, 577] width 48 height 15
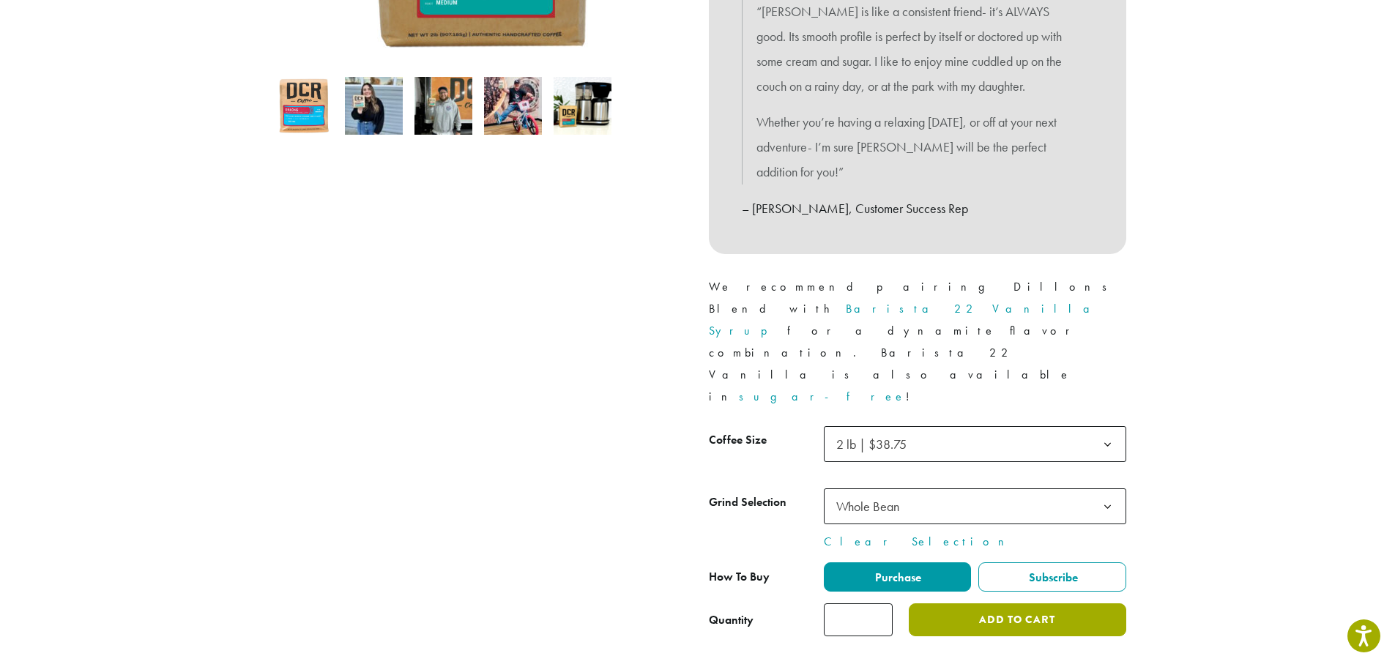
click at [997, 603] on button "Add to cart" at bounding box center [1017, 619] width 217 height 33
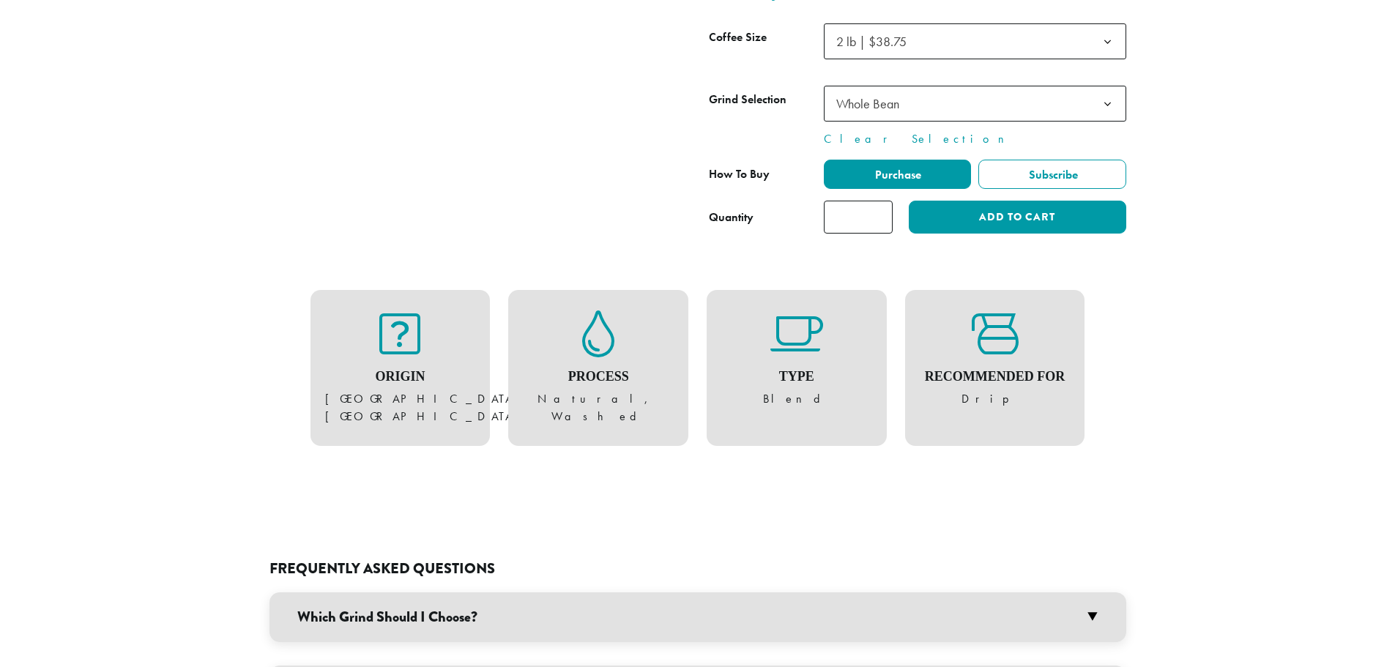
scroll to position [801, 0]
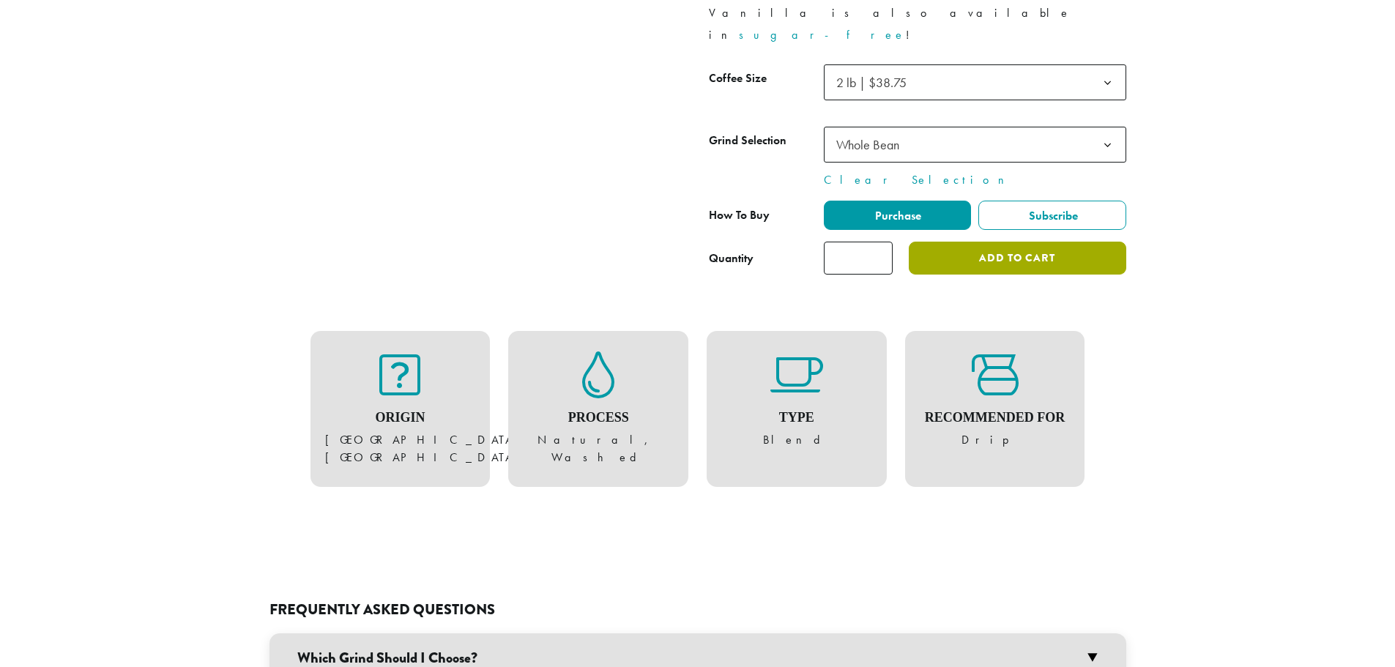
click at [1024, 242] on button "Add to cart" at bounding box center [1017, 258] width 217 height 33
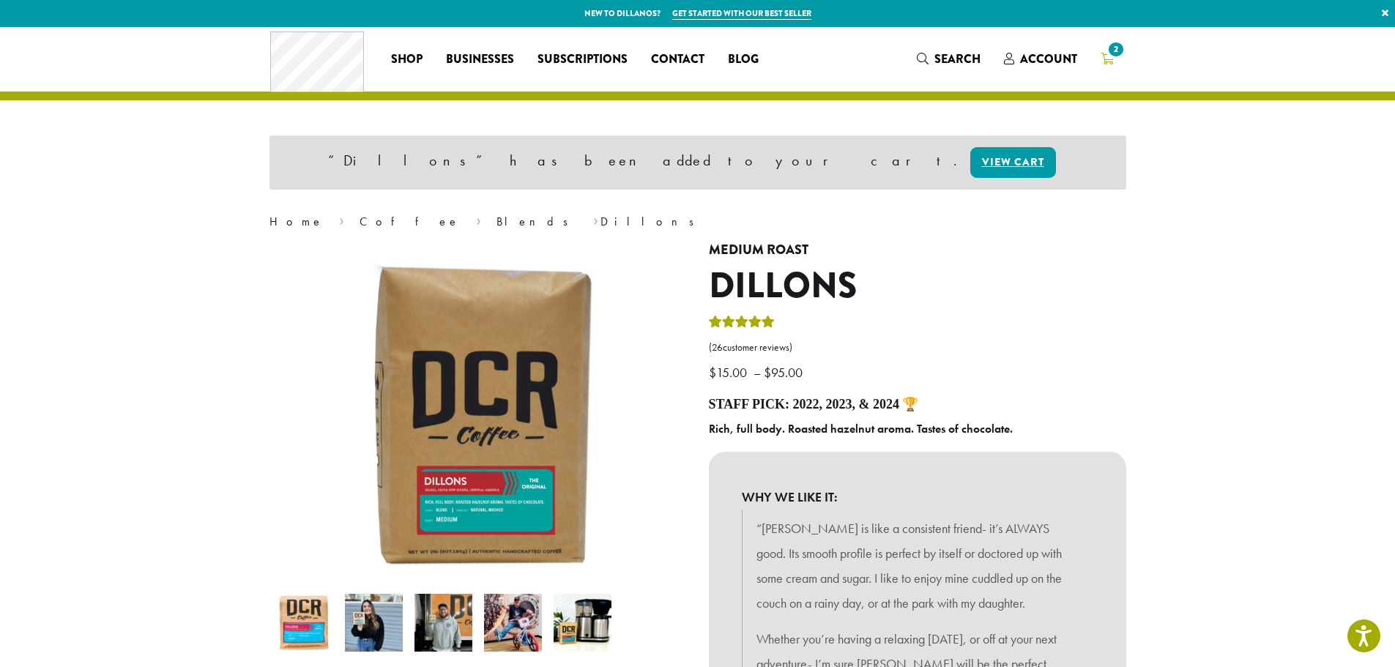
drag, startPoint x: 1102, startPoint y: 63, endPoint x: 1118, endPoint y: 53, distance: 18.7
click at [1118, 53] on span "2" at bounding box center [1116, 50] width 20 height 20
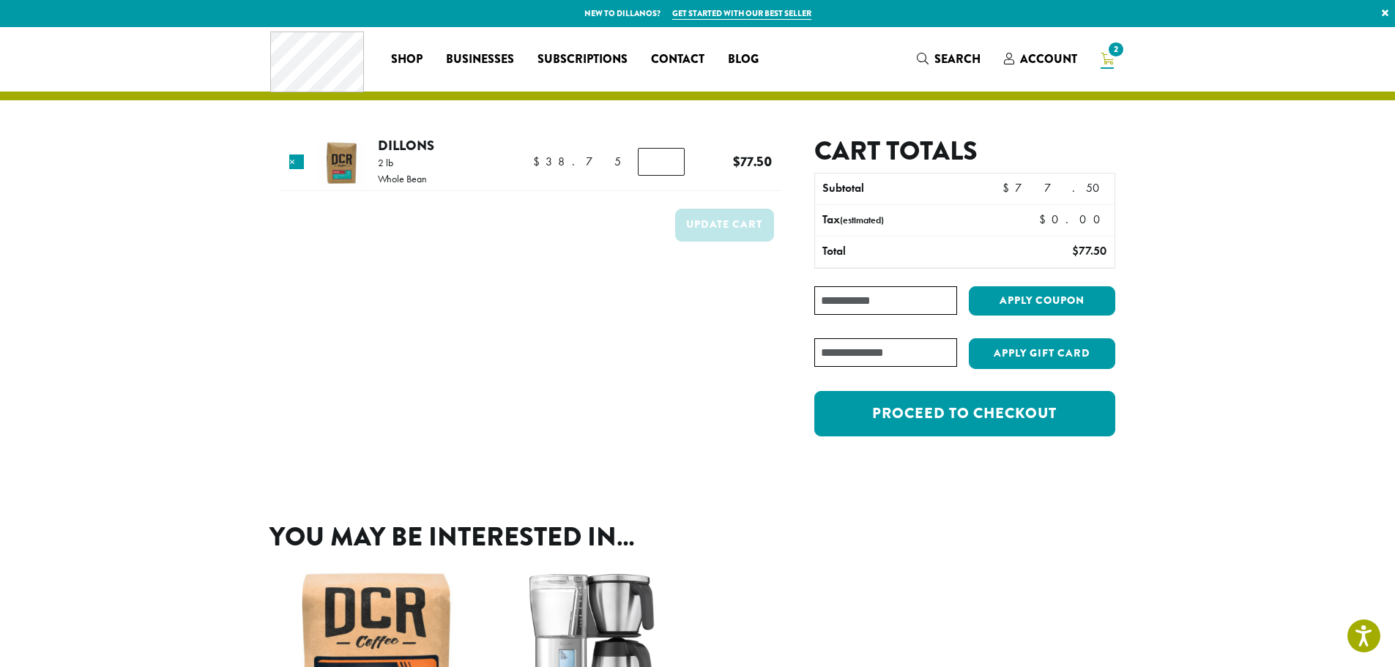
type input "*"
click at [664, 167] on input "*" at bounding box center [661, 162] width 47 height 28
click at [700, 232] on button "Update cart" at bounding box center [724, 225] width 99 height 33
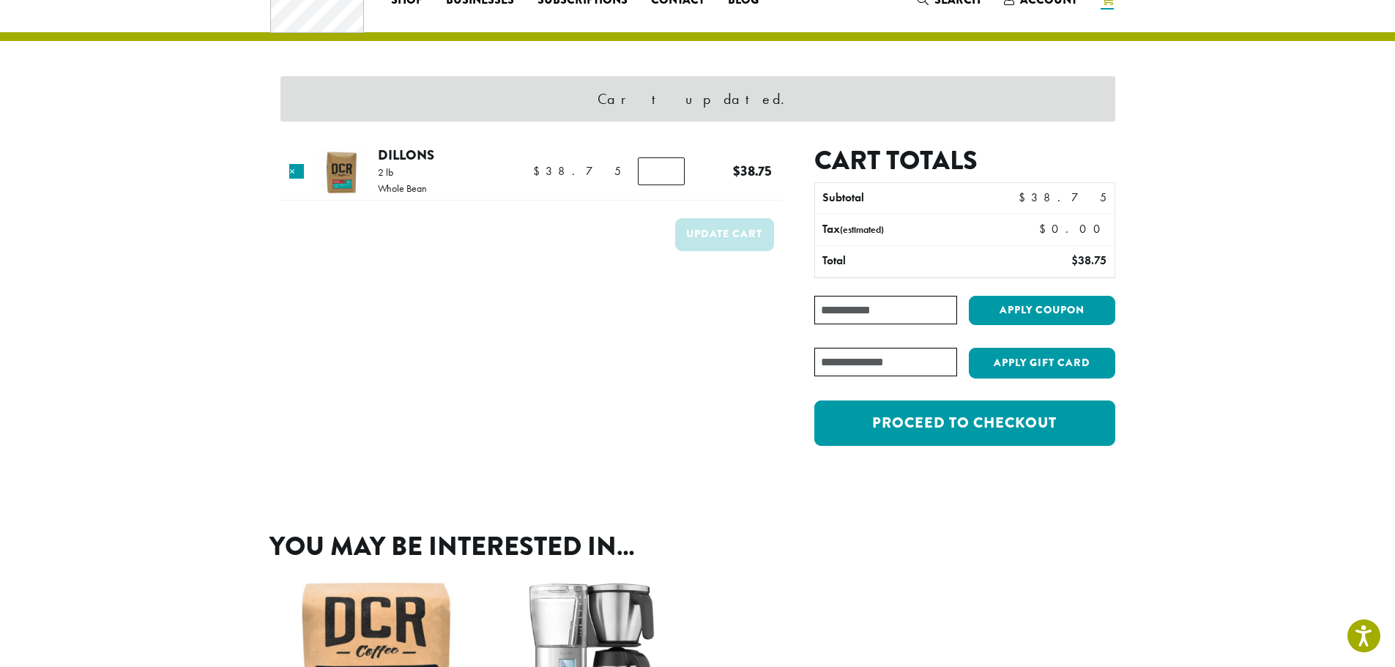
scroll to position [62, 0]
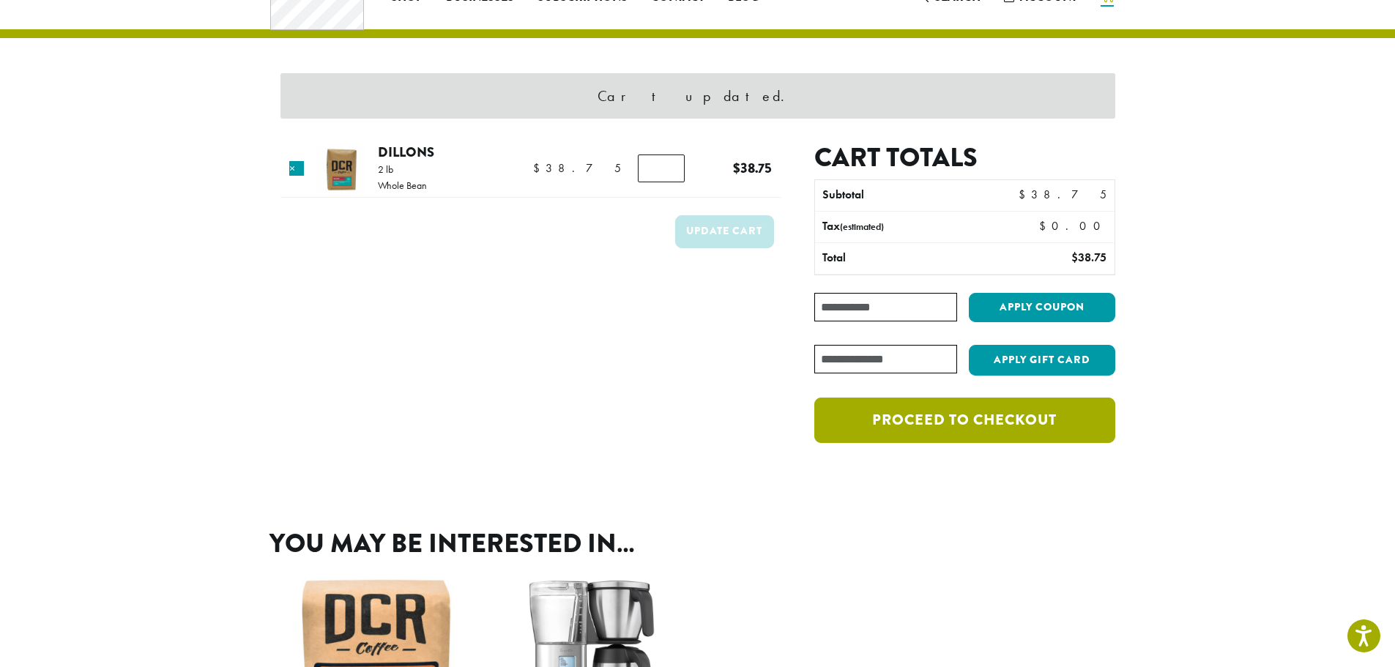
click at [923, 425] on link "Proceed to checkout" at bounding box center [964, 420] width 300 height 45
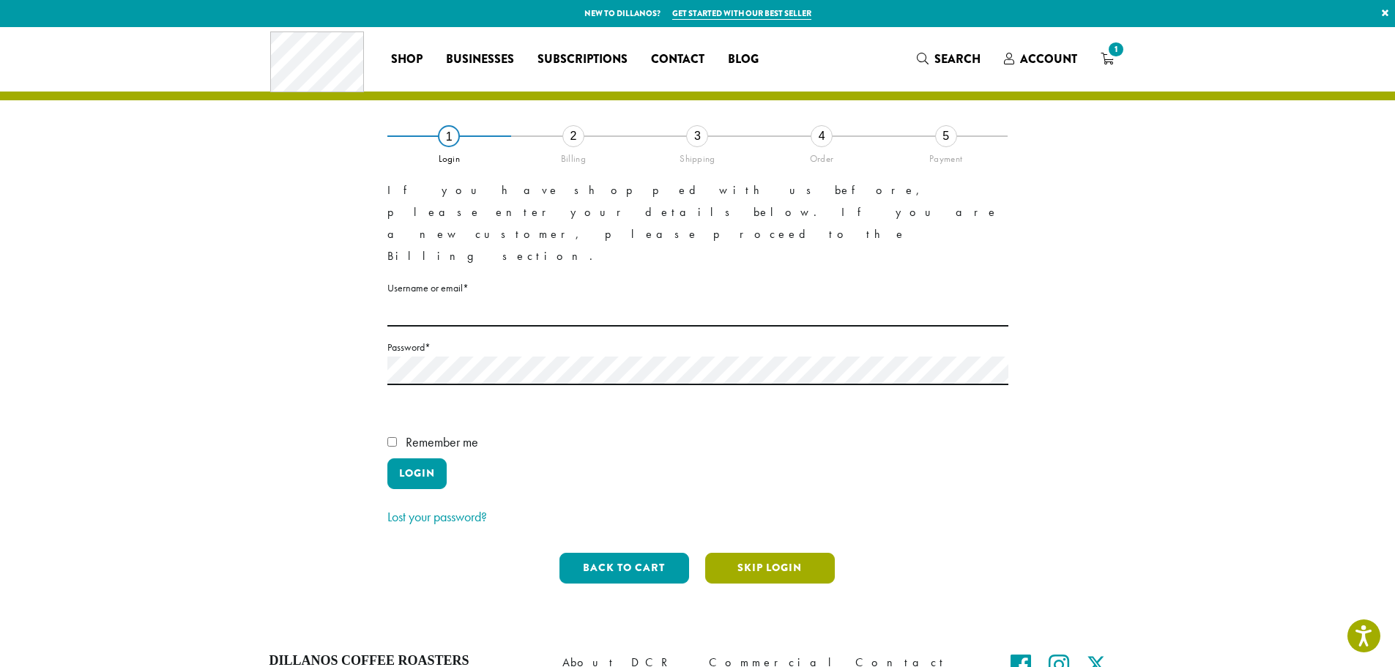
click at [773, 553] on button "Skip Login" at bounding box center [770, 568] width 130 height 31
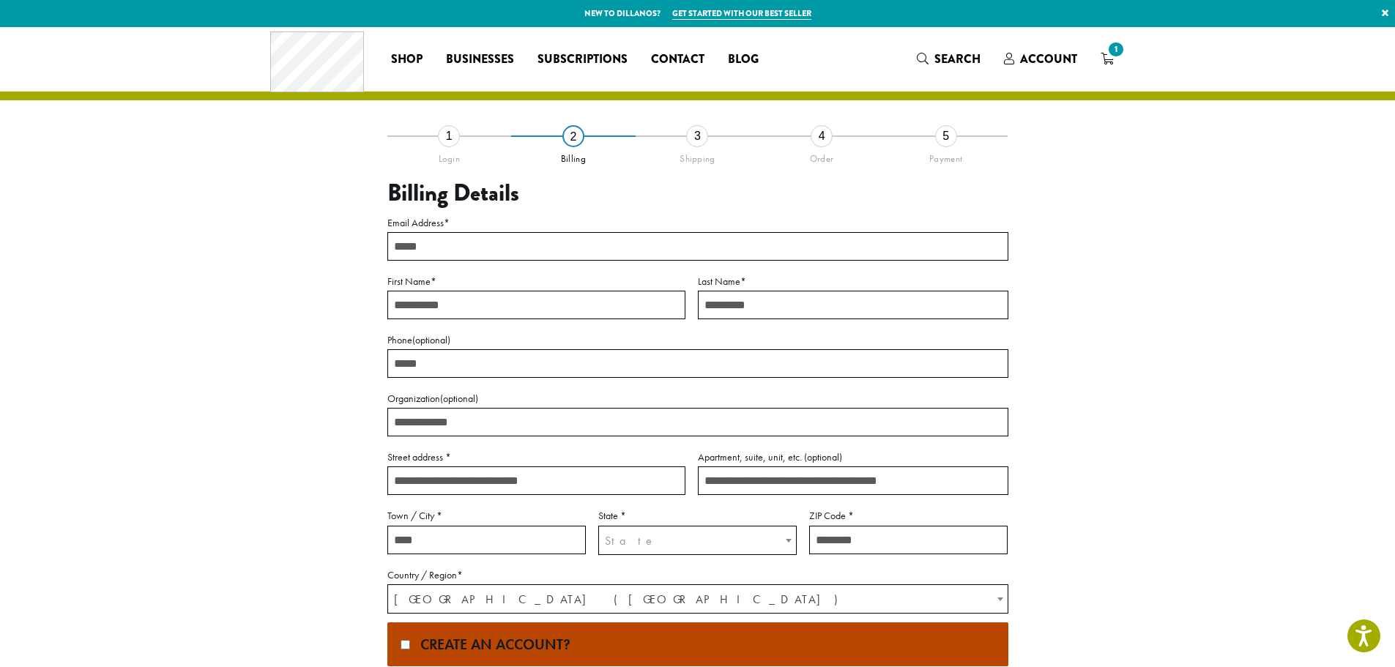
click at [441, 249] on input "Email Address *" at bounding box center [697, 246] width 621 height 29
type input "**********"
type input "******"
type input "**********"
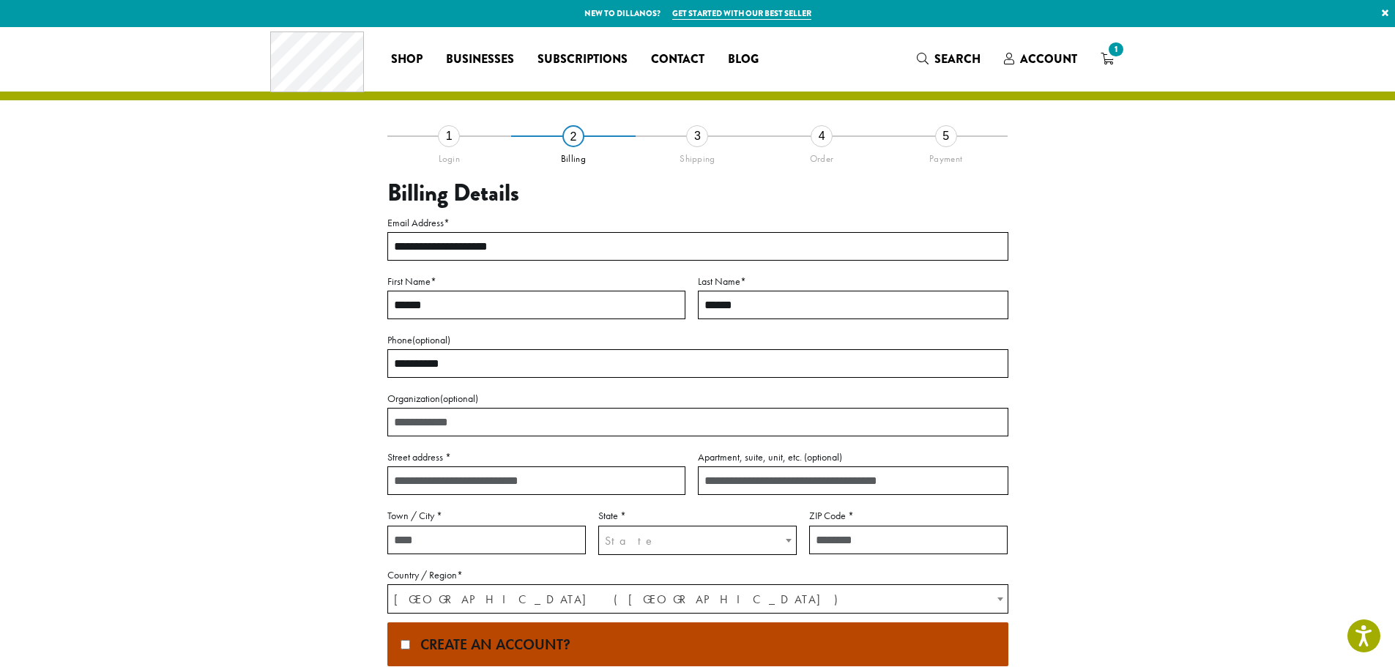
type input "**********"
type input "*********"
select select "**"
type input "*****"
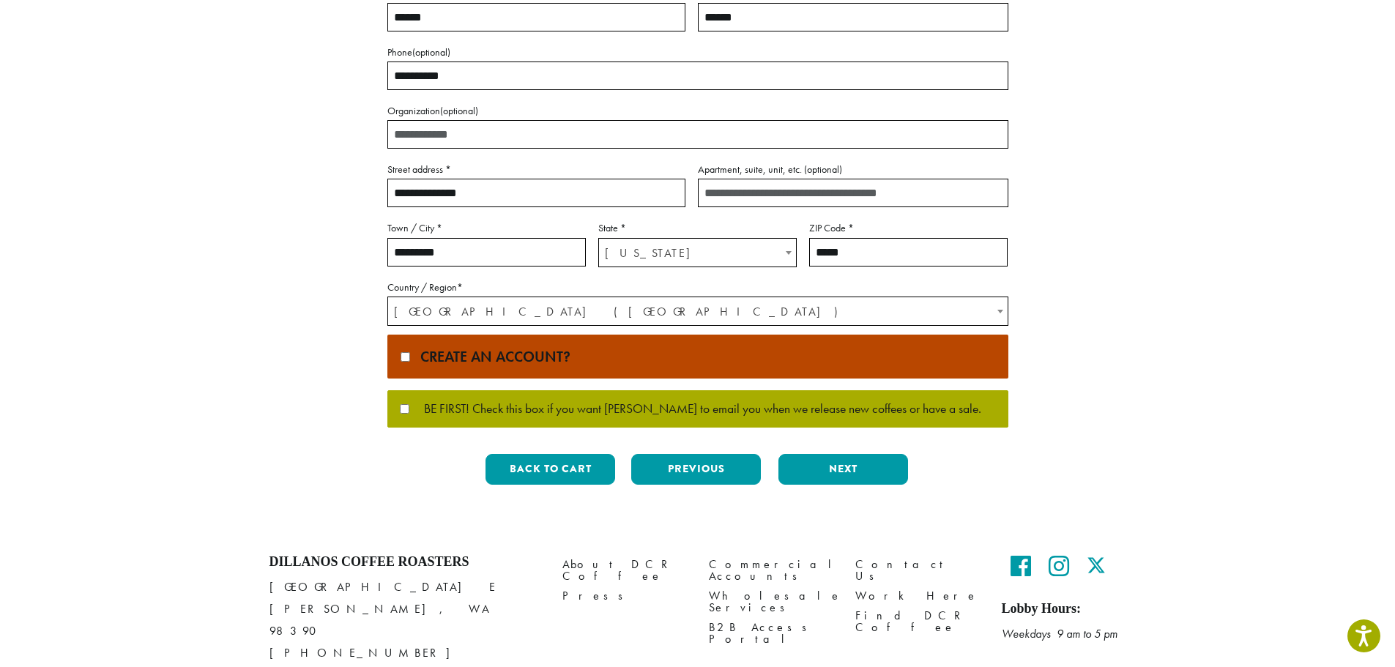
scroll to position [293, 0]
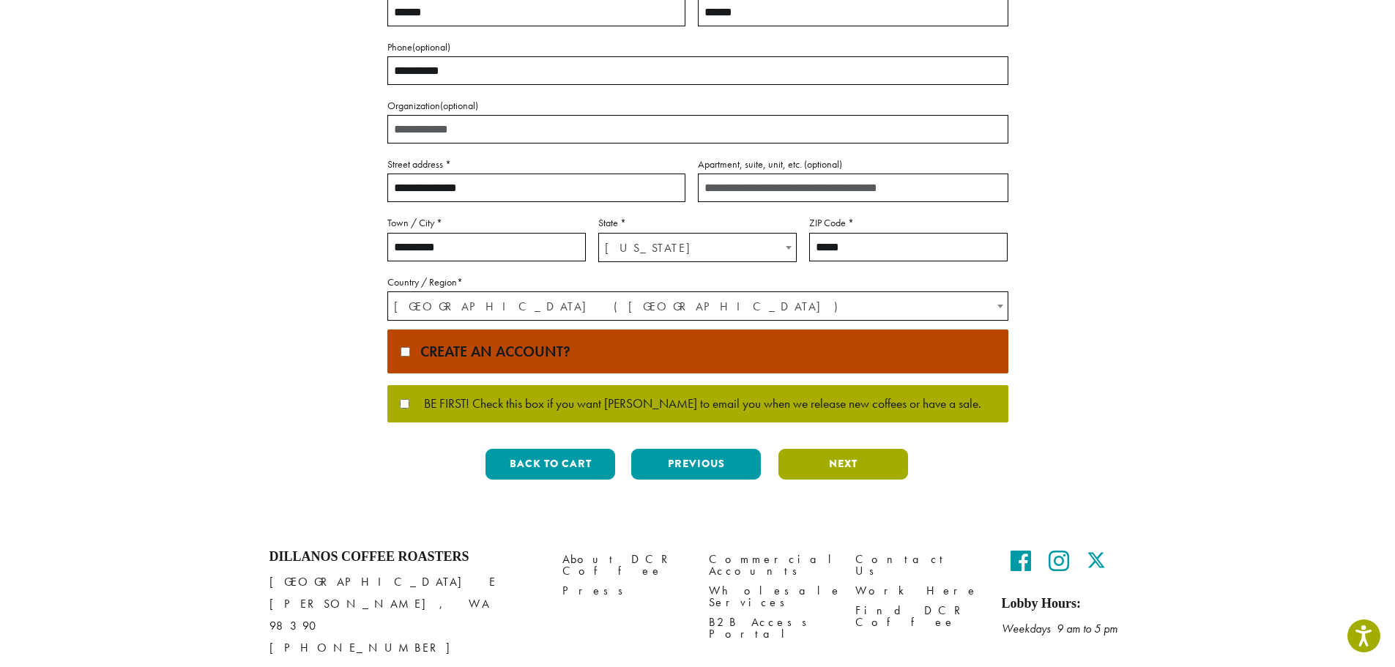
click at [842, 466] on button "Next" at bounding box center [843, 464] width 130 height 31
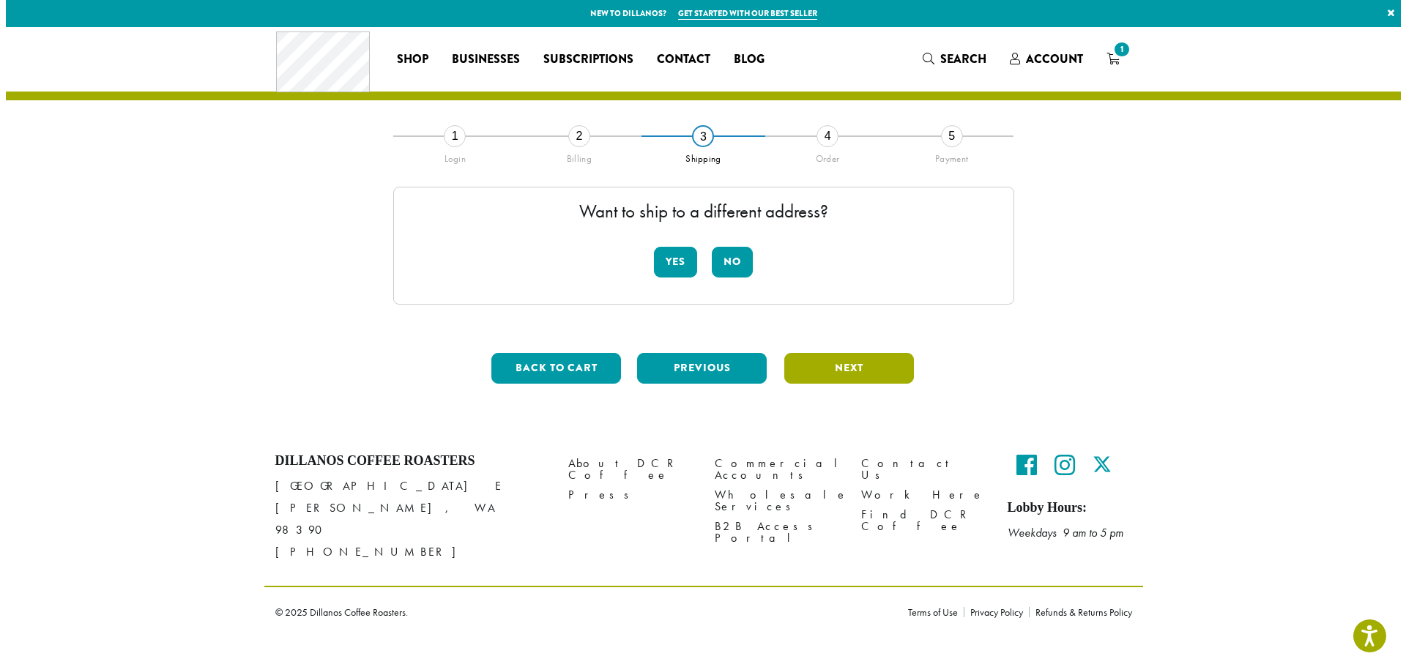
scroll to position [0, 0]
click at [725, 261] on button "No" at bounding box center [732, 262] width 41 height 31
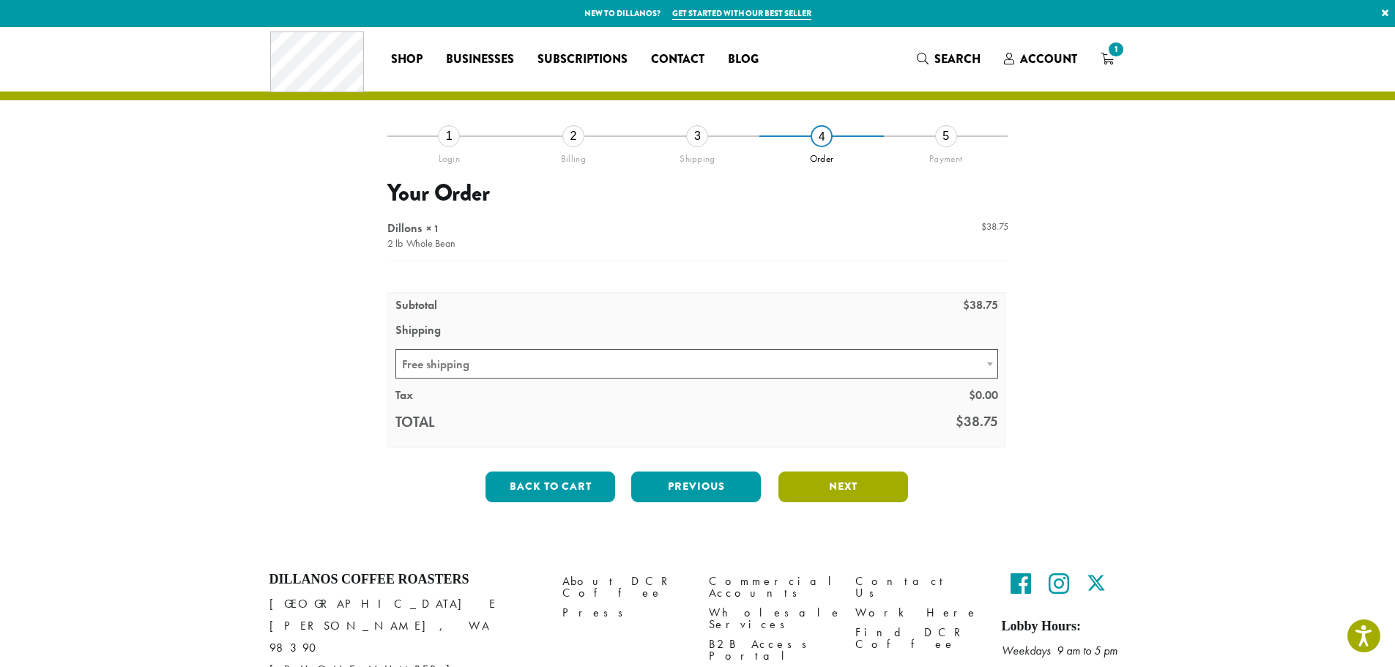
click at [834, 483] on button "Next" at bounding box center [843, 487] width 130 height 31
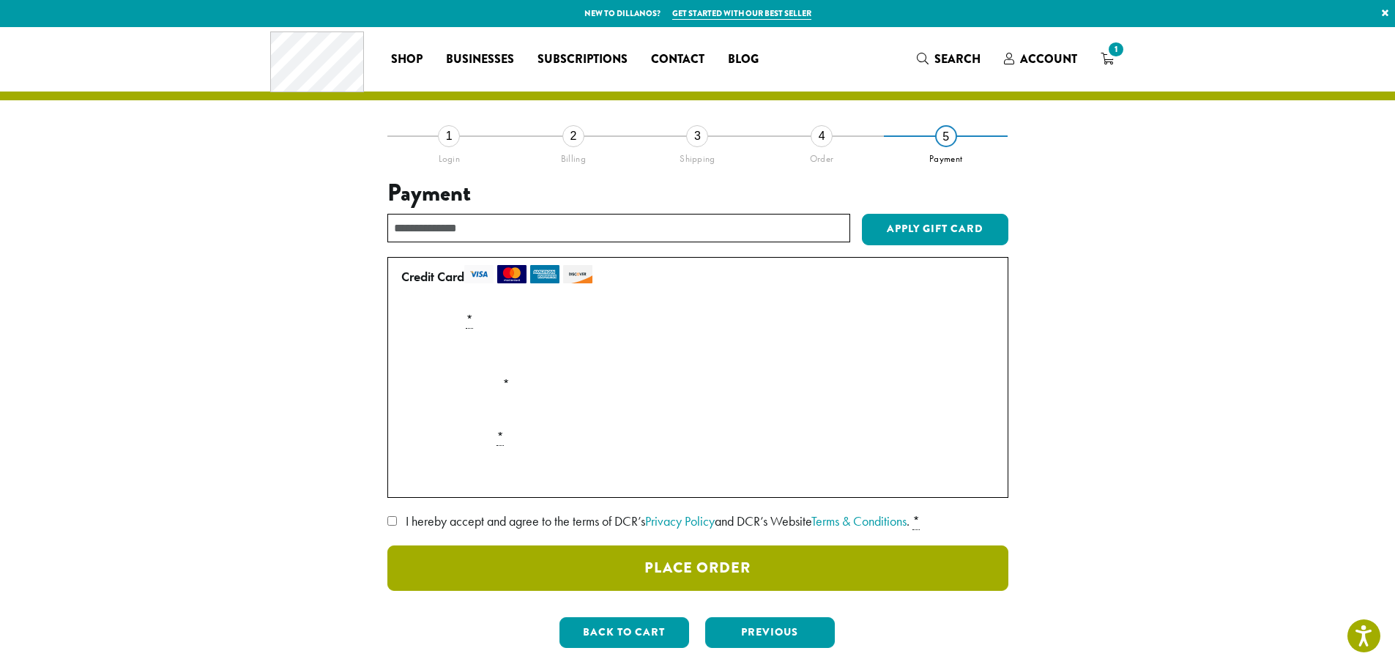
click at [712, 564] on button "Place Order" at bounding box center [697, 568] width 621 height 45
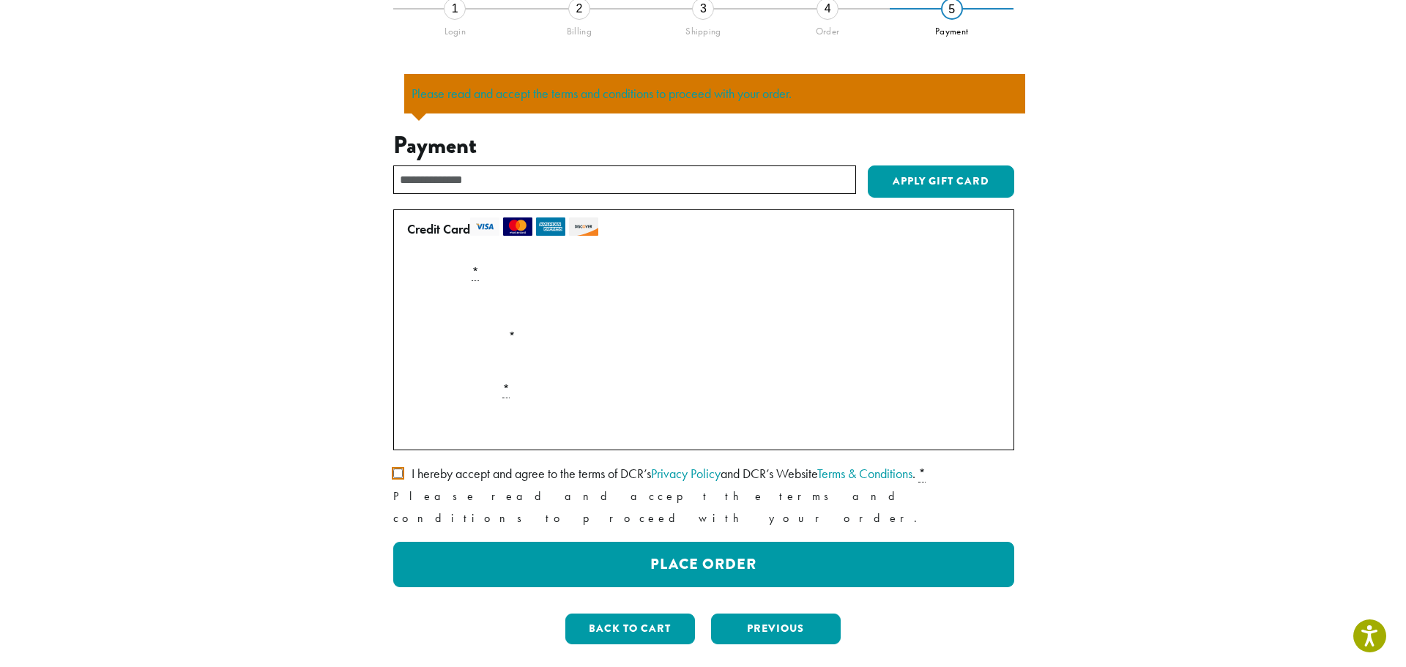
scroll to position [128, 0]
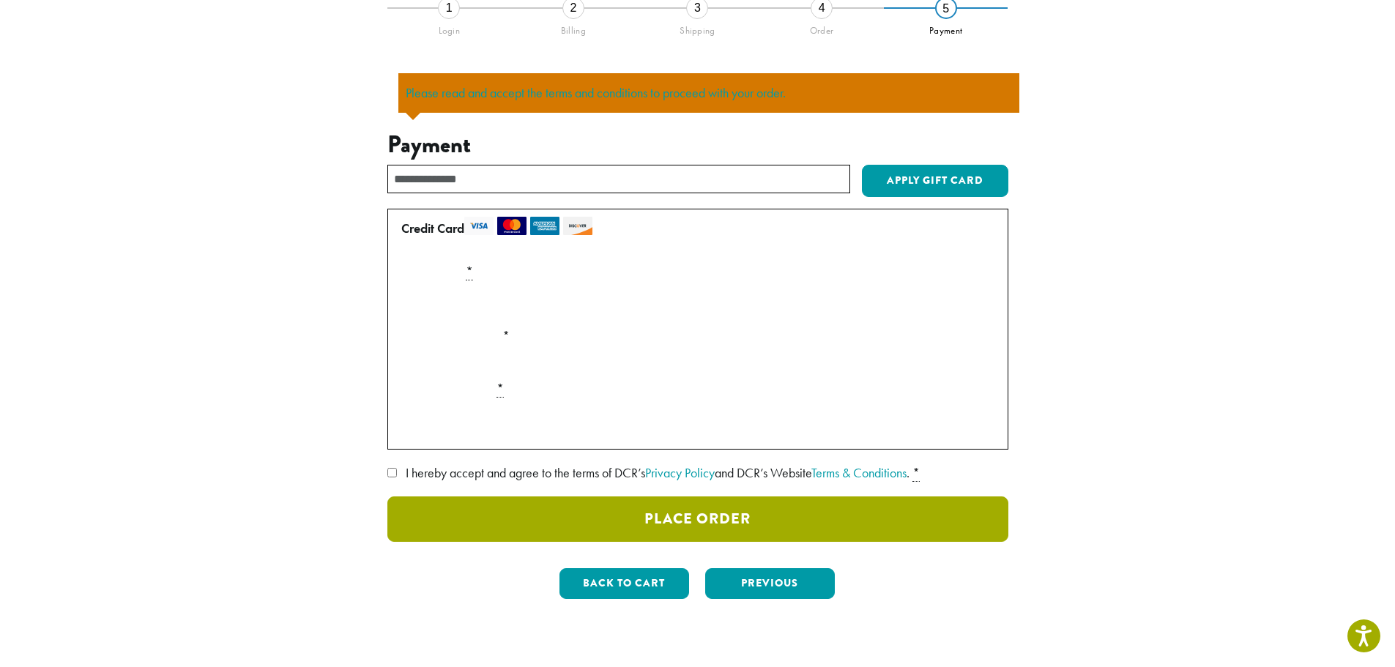
click at [718, 527] on button "Place Order" at bounding box center [697, 519] width 621 height 45
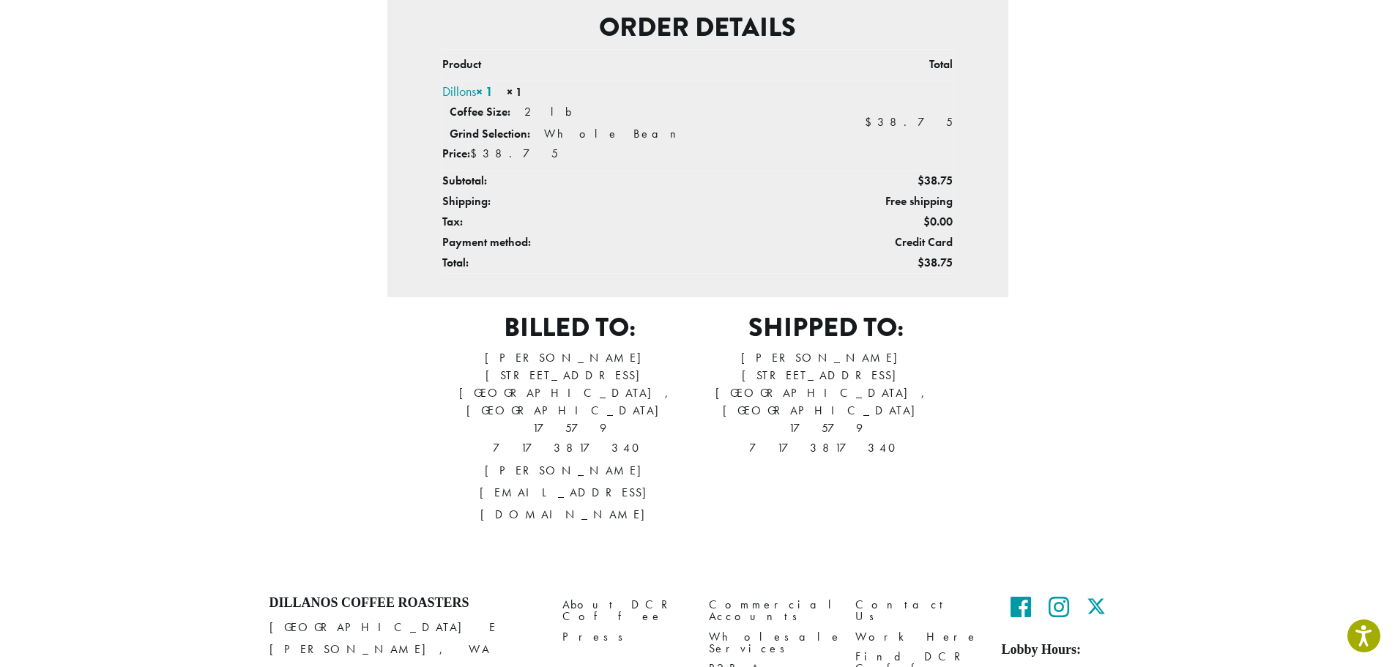
scroll to position [366, 0]
